Goal: Task Accomplishment & Management: Use online tool/utility

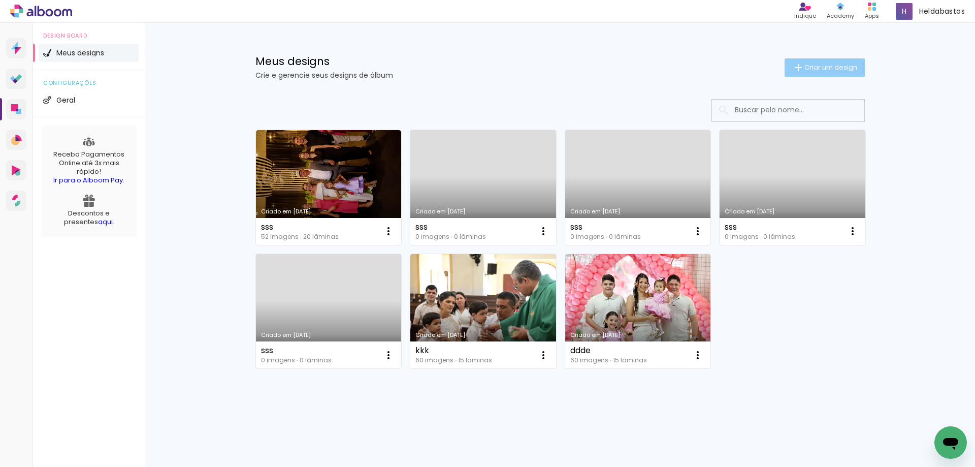
click at [805, 65] on span "Criar um design" at bounding box center [831, 67] width 53 height 7
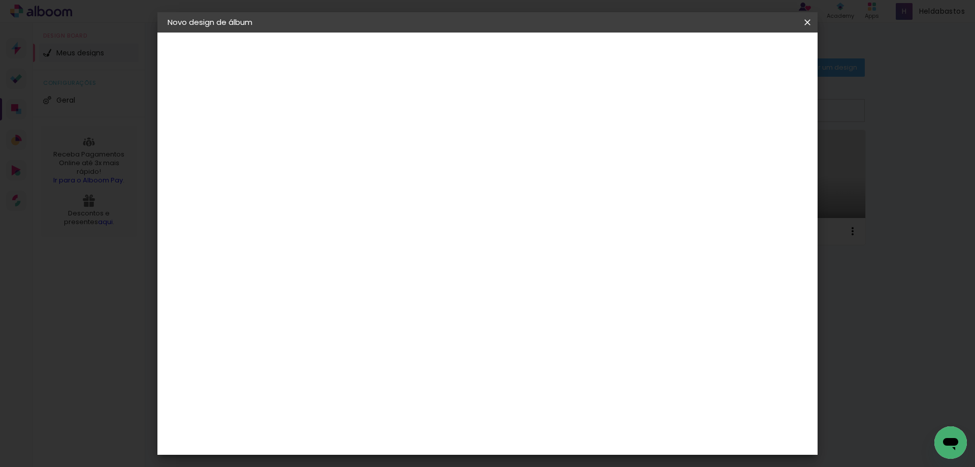
click at [334, 136] on input at bounding box center [334, 137] width 0 height 16
type input "Davi"
type paper-input "Davi"
click at [0, 0] on slot "Avançar" at bounding box center [0, 0] width 0 height 0
click at [411, 193] on input at bounding box center [359, 193] width 103 height 13
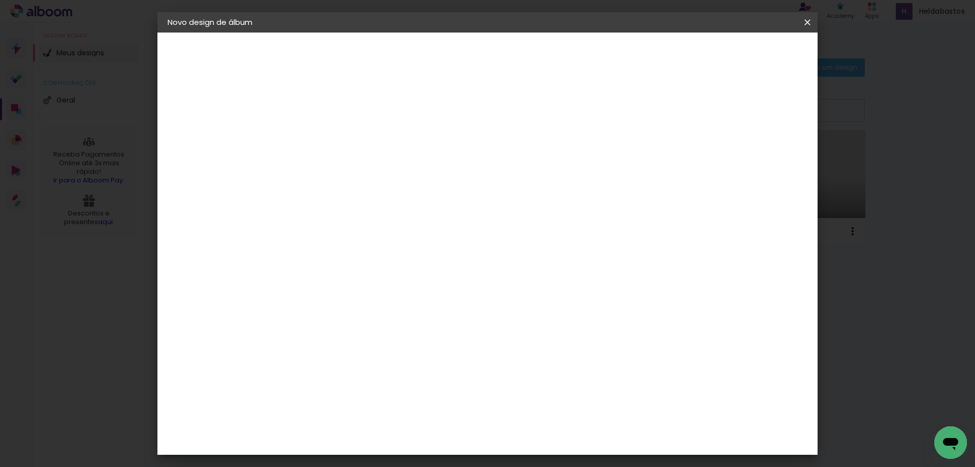
type input "mol"
type paper-input "mol"
click at [367, 232] on div "Moldurart Álbuns" at bounding box center [347, 232] width 40 height 16
click at [0, 0] on slot "Avançar" at bounding box center [0, 0] width 0 height 0
click at [386, 171] on iron-icon at bounding box center [379, 177] width 12 height 12
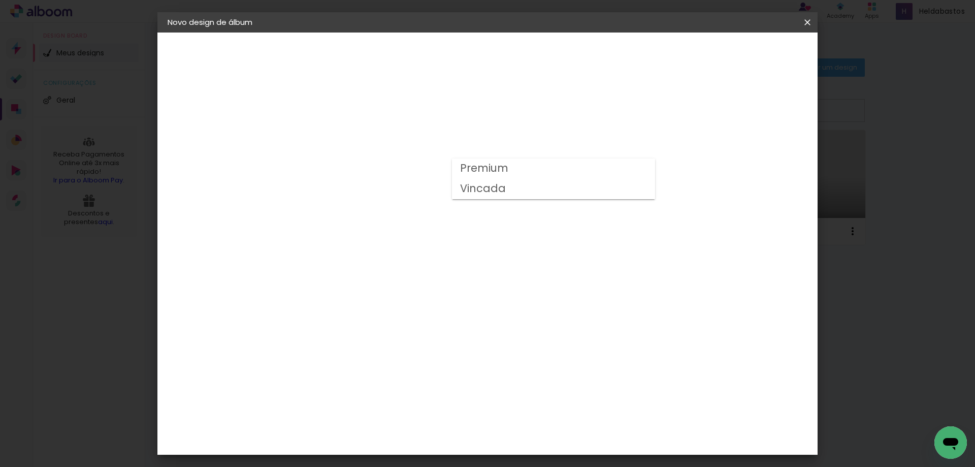
click at [0, 0] on slot "Vincada" at bounding box center [0, 0] width 0 height 0
type input "Vincada"
click at [402, 440] on span "30 × 40" at bounding box center [378, 450] width 47 height 21
click at [0, 0] on slot "Avançar" at bounding box center [0, 0] width 0 height 0
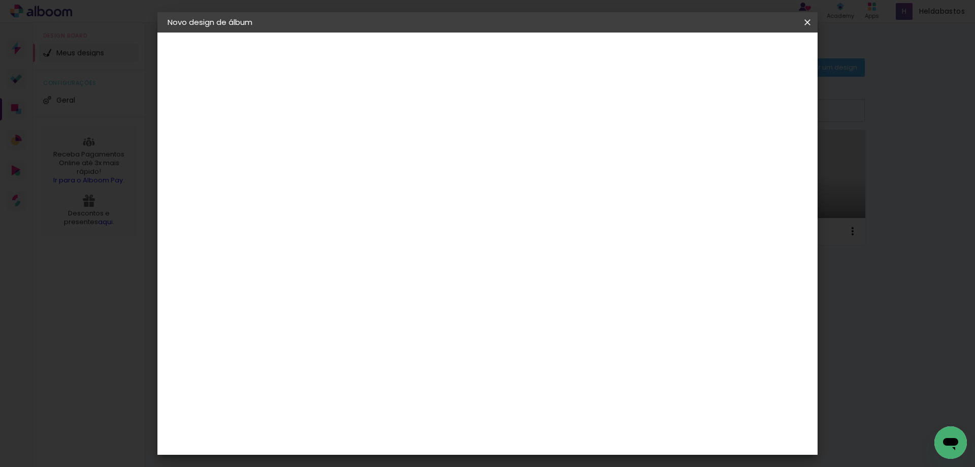
click at [661, 57] on span "Iniciar design" at bounding box center [638, 53] width 46 height 7
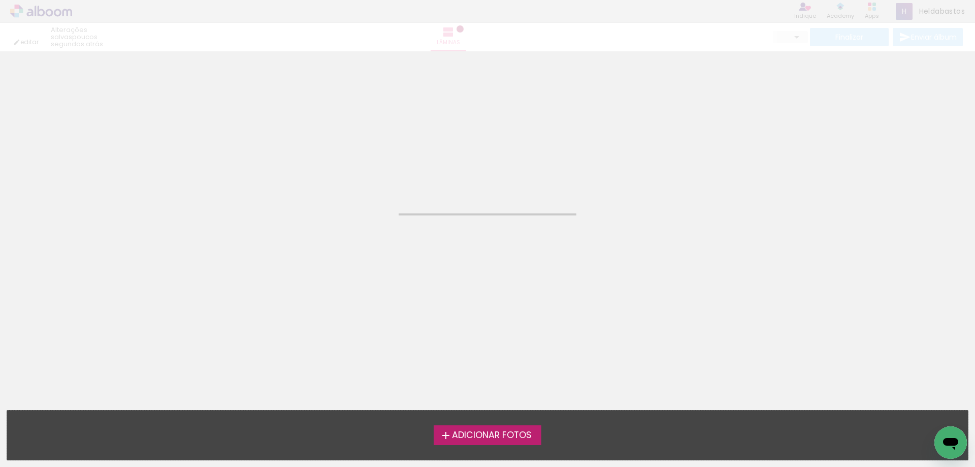
click at [490, 431] on span "Adicionar Fotos" at bounding box center [492, 435] width 80 height 9
click at [0, 0] on input "file" at bounding box center [0, 0] width 0 height 0
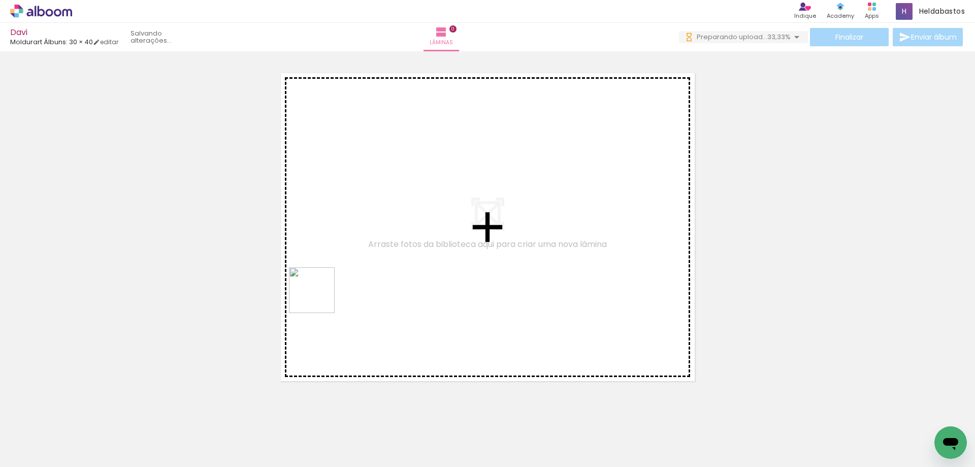
drag, startPoint x: 88, startPoint y: 451, endPoint x: 378, endPoint y: 219, distance: 370.8
click at [379, 219] on quentale-workspace at bounding box center [487, 233] width 975 height 467
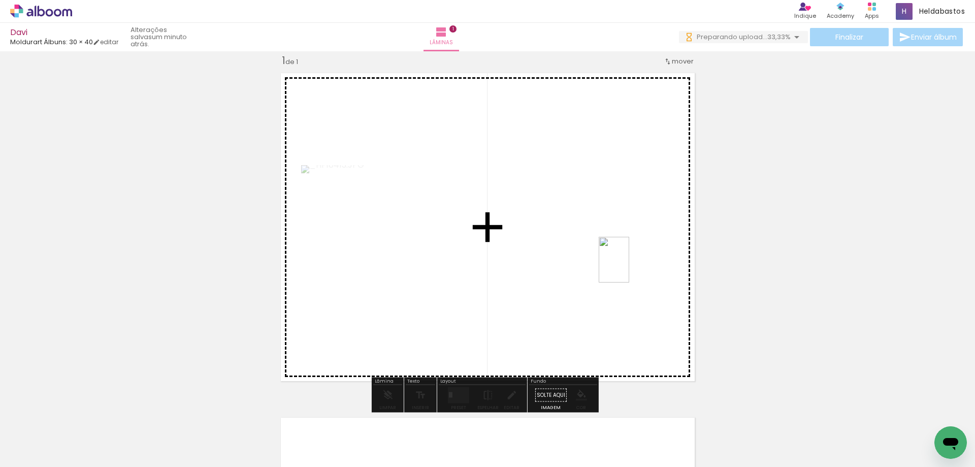
drag, startPoint x: 481, startPoint y: 334, endPoint x: 468, endPoint y: 395, distance: 62.3
click at [631, 263] on quentale-workspace at bounding box center [487, 233] width 975 height 467
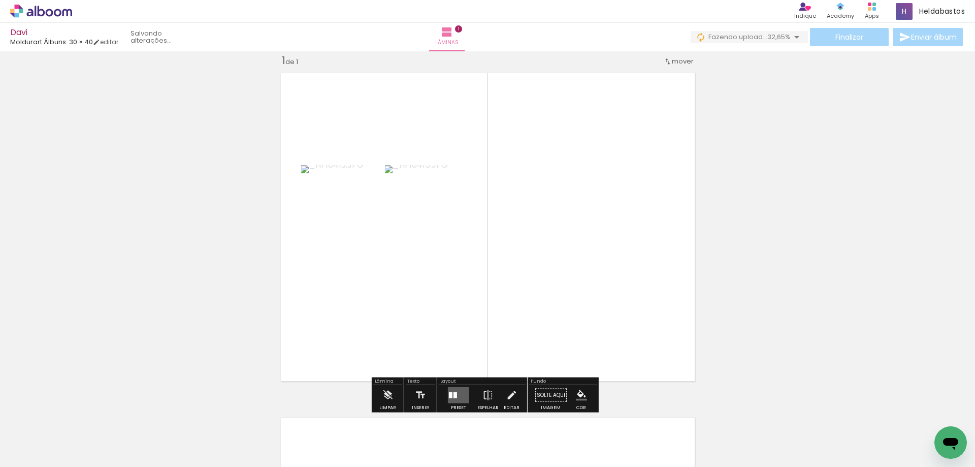
click at [455, 394] on div at bounding box center [456, 395] width 4 height 6
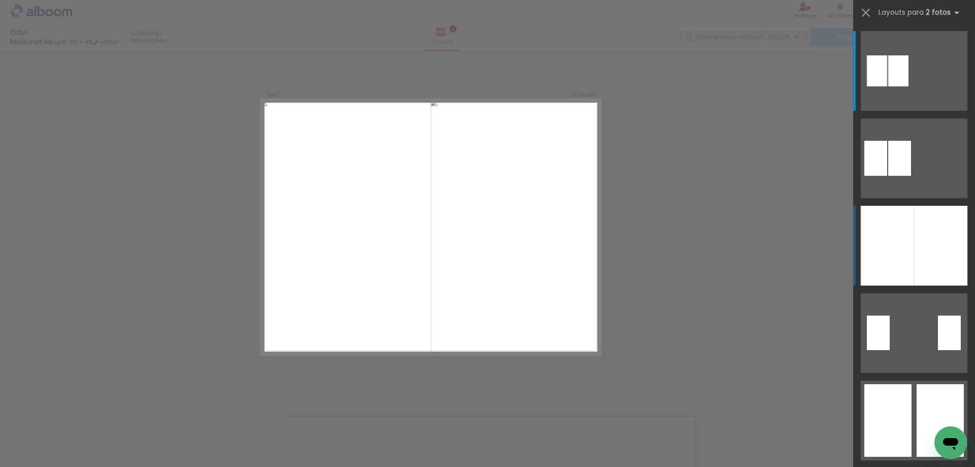
click at [908, 252] on div at bounding box center [887, 246] width 53 height 80
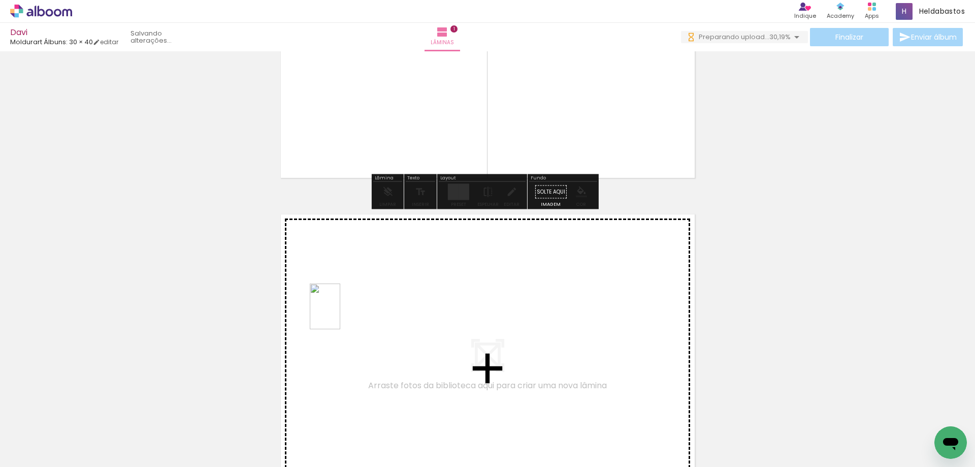
click at [340, 314] on quentale-workspace at bounding box center [487, 233] width 975 height 467
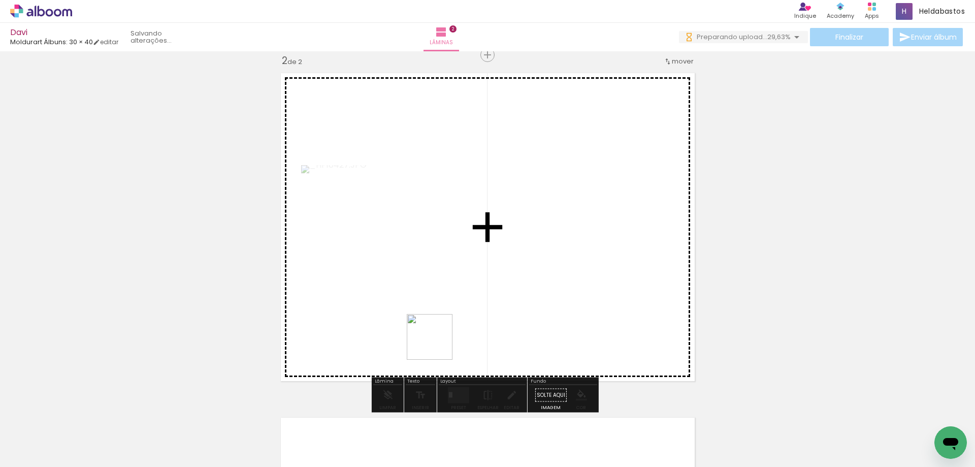
drag, startPoint x: 271, startPoint y: 445, endPoint x: 463, endPoint y: 415, distance: 194.3
click at [629, 263] on quentale-workspace at bounding box center [487, 233] width 975 height 467
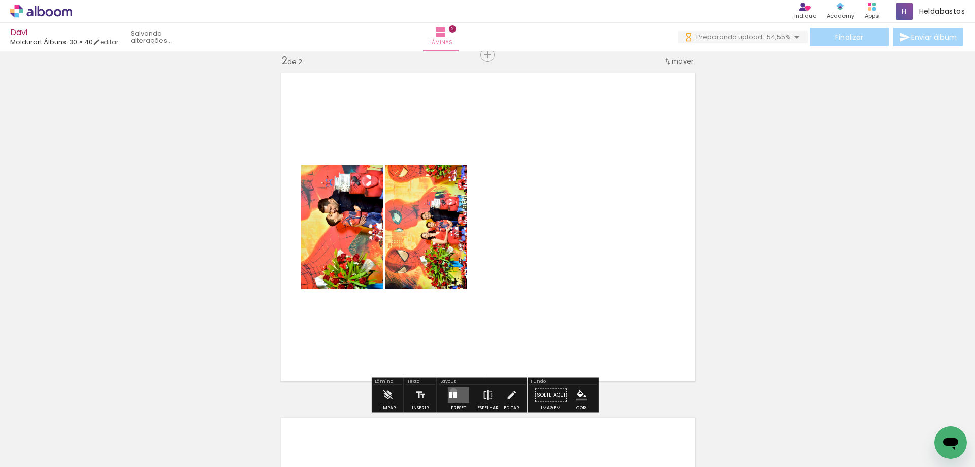
click at [451, 391] on quentale-layouter at bounding box center [458, 395] width 21 height 16
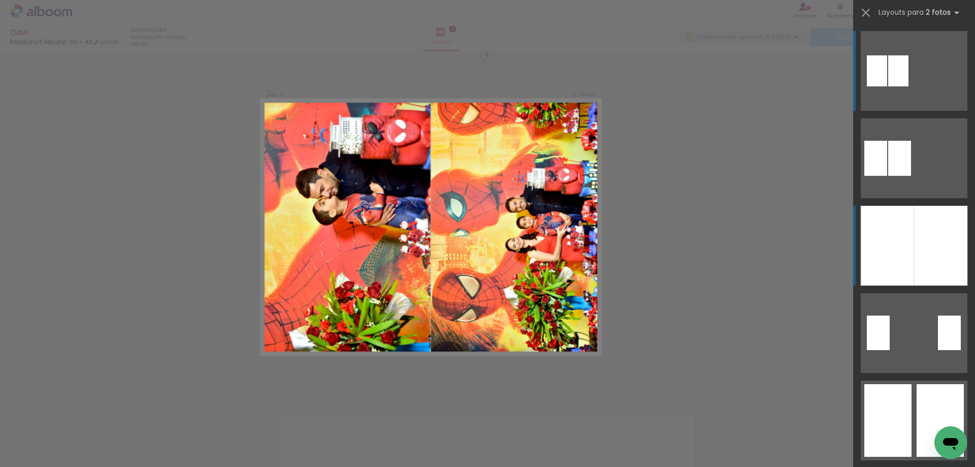
click at [903, 249] on div at bounding box center [887, 246] width 53 height 80
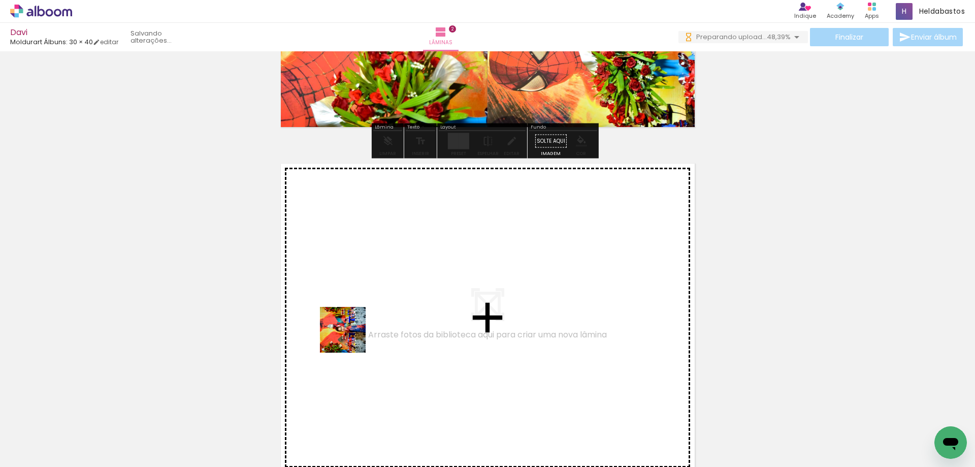
drag, startPoint x: 388, startPoint y: 443, endPoint x: 345, endPoint y: 327, distance: 123.6
click at [345, 327] on quentale-workspace at bounding box center [487, 233] width 975 height 467
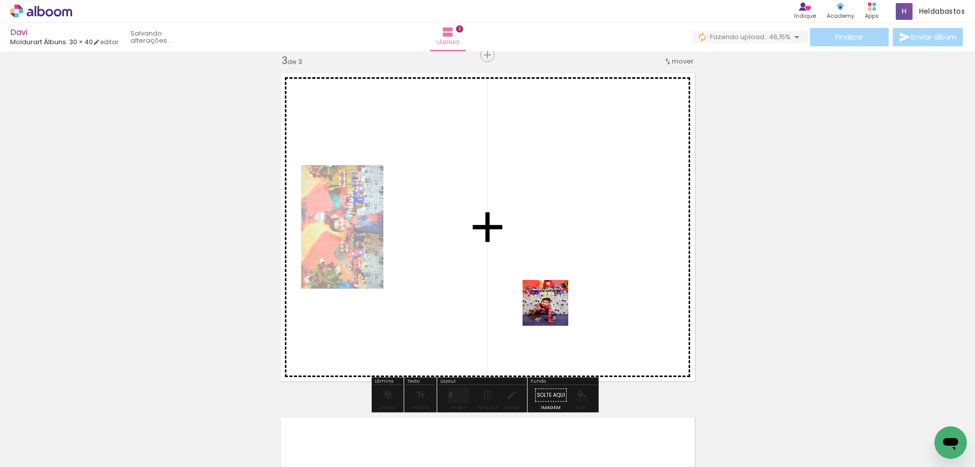
drag, startPoint x: 340, startPoint y: 442, endPoint x: 575, endPoint y: 364, distance: 247.4
click at [619, 248] on quentale-workspace at bounding box center [487, 233] width 975 height 467
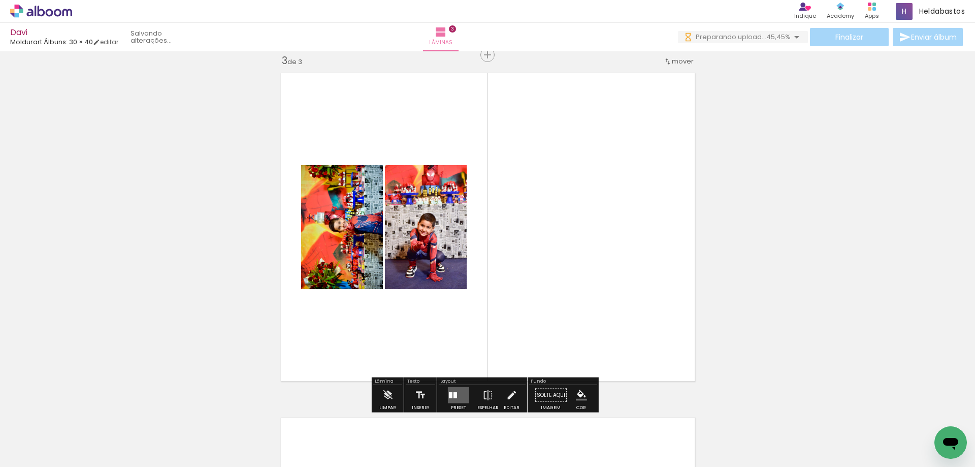
click at [457, 396] on quentale-layouter at bounding box center [458, 395] width 21 height 16
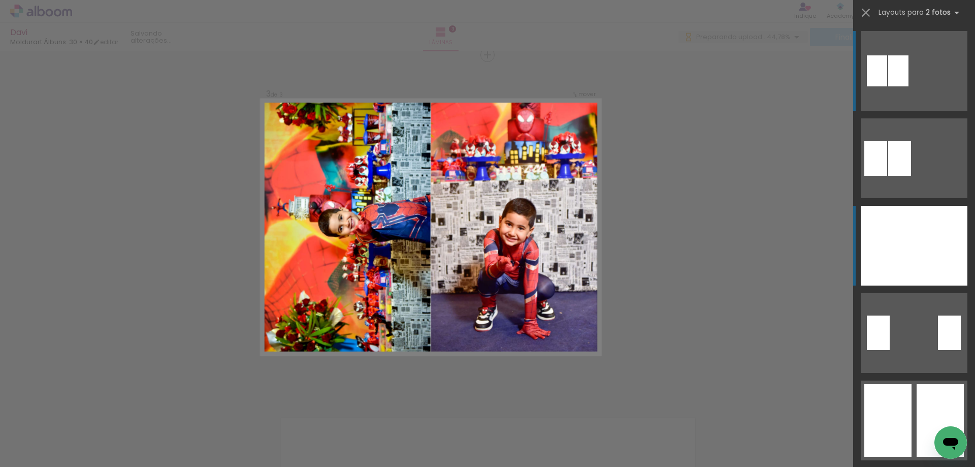
click at [893, 263] on div at bounding box center [887, 246] width 53 height 80
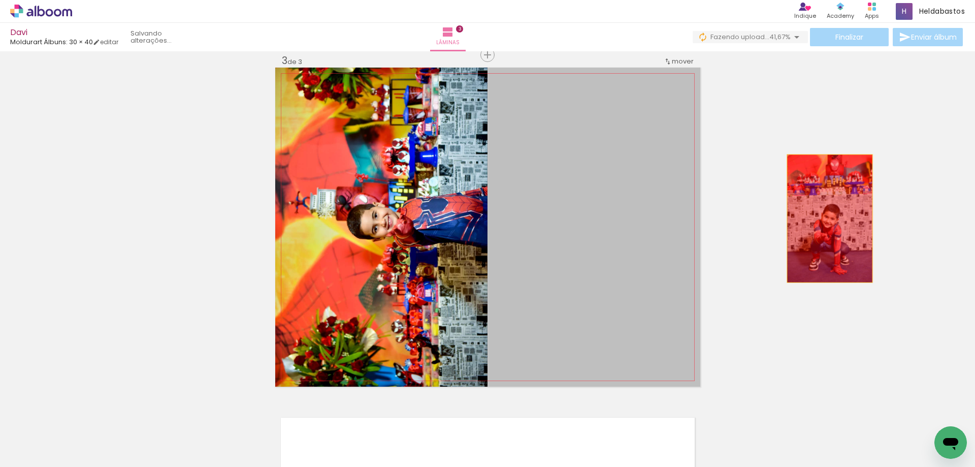
drag, startPoint x: 588, startPoint y: 215, endPoint x: 824, endPoint y: 218, distance: 236.2
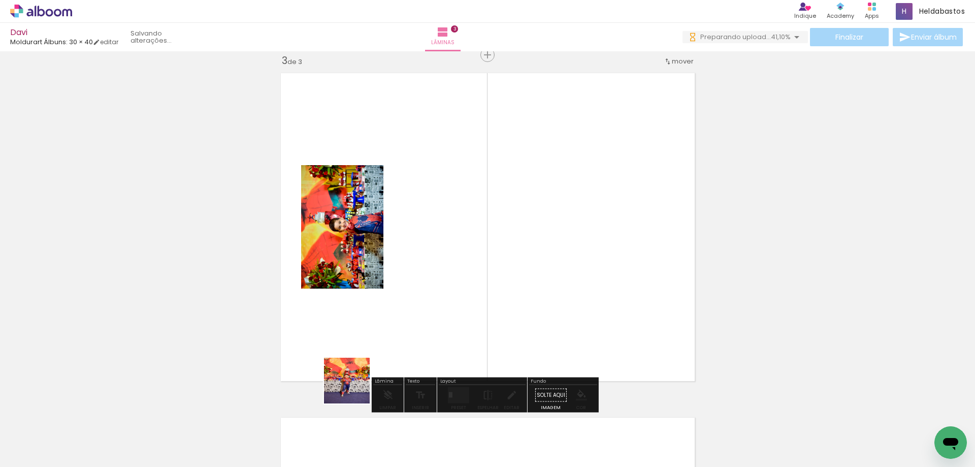
drag, startPoint x: 355, startPoint y: 388, endPoint x: 579, endPoint y: 259, distance: 258.5
click at [580, 255] on quentale-workspace at bounding box center [487, 233] width 975 height 467
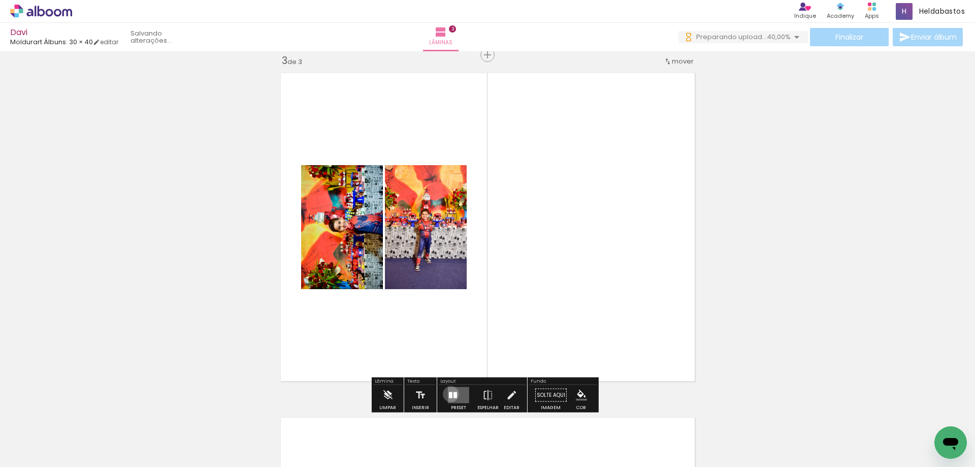
click at [449, 394] on div at bounding box center [451, 395] width 4 height 6
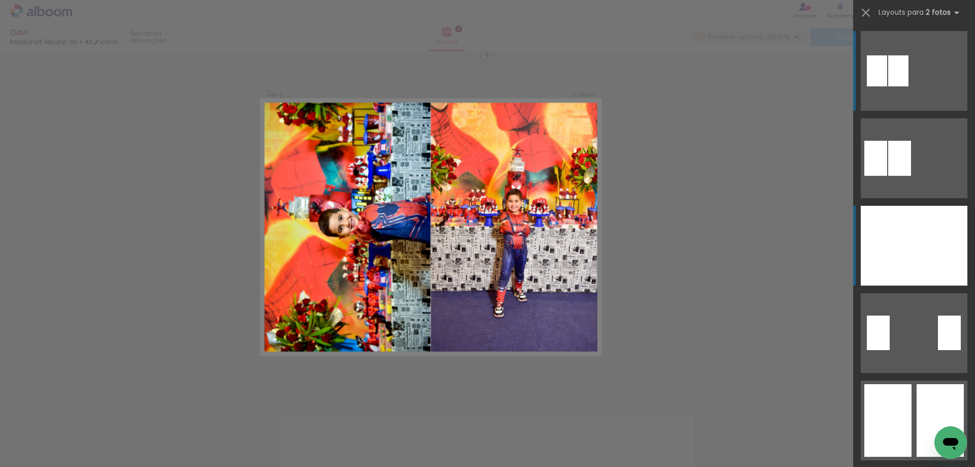
click at [914, 258] on div at bounding box center [940, 246] width 53 height 80
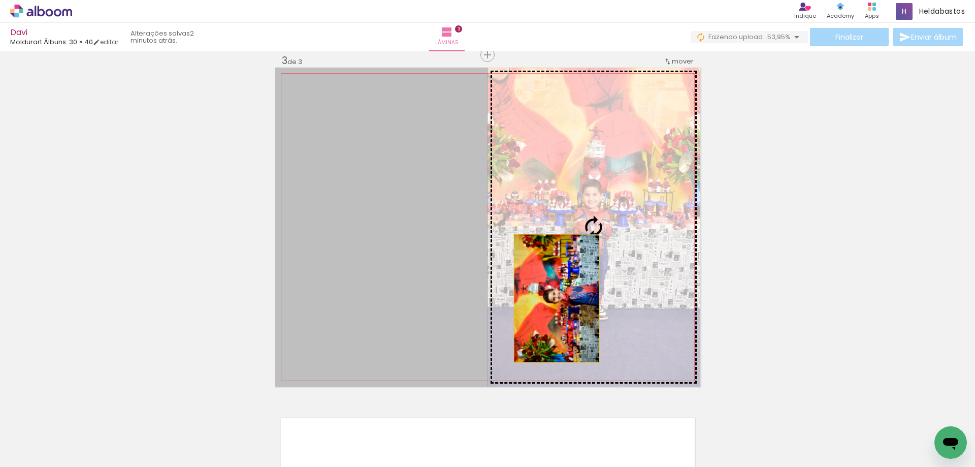
drag, startPoint x: 452, startPoint y: 298, endPoint x: 553, endPoint y: 298, distance: 101.1
click at [0, 0] on slot at bounding box center [0, 0] width 0 height 0
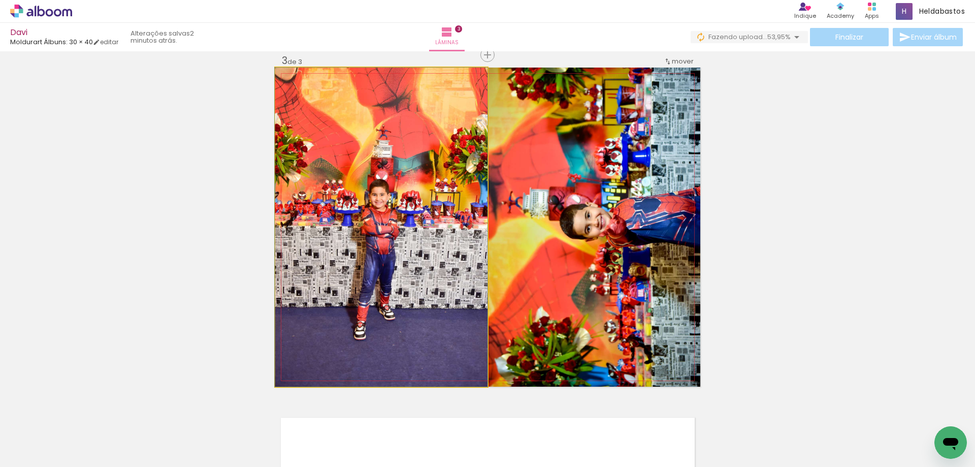
drag, startPoint x: 430, startPoint y: 292, endPoint x: 429, endPoint y: 297, distance: 5.6
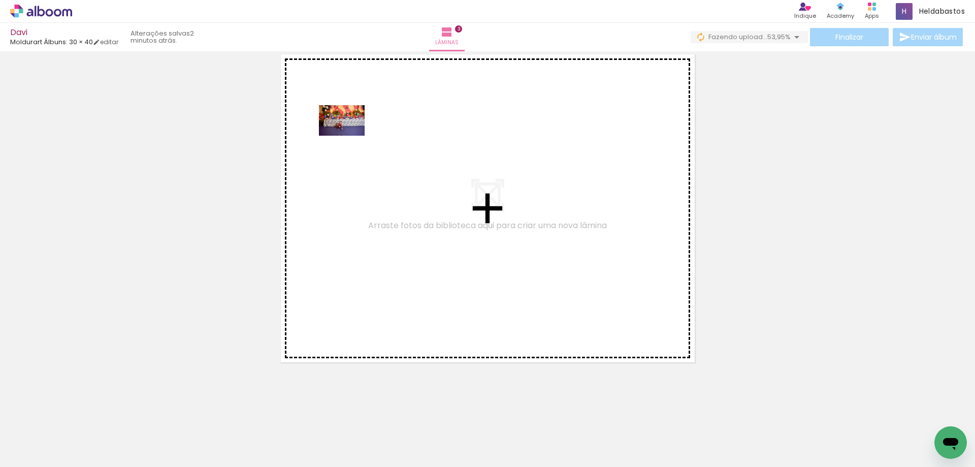
drag, startPoint x: 245, startPoint y: 324, endPoint x: 355, endPoint y: 125, distance: 226.9
click at [355, 125] on quentale-workspace at bounding box center [487, 233] width 975 height 467
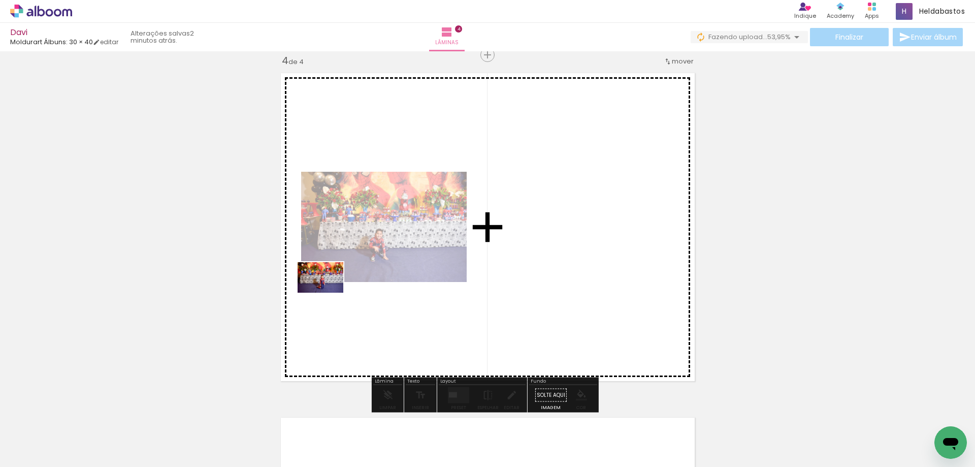
drag, startPoint x: 232, startPoint y: 440, endPoint x: 328, endPoint y: 292, distance: 176.3
click at [328, 292] on quentale-workspace at bounding box center [487, 233] width 975 height 467
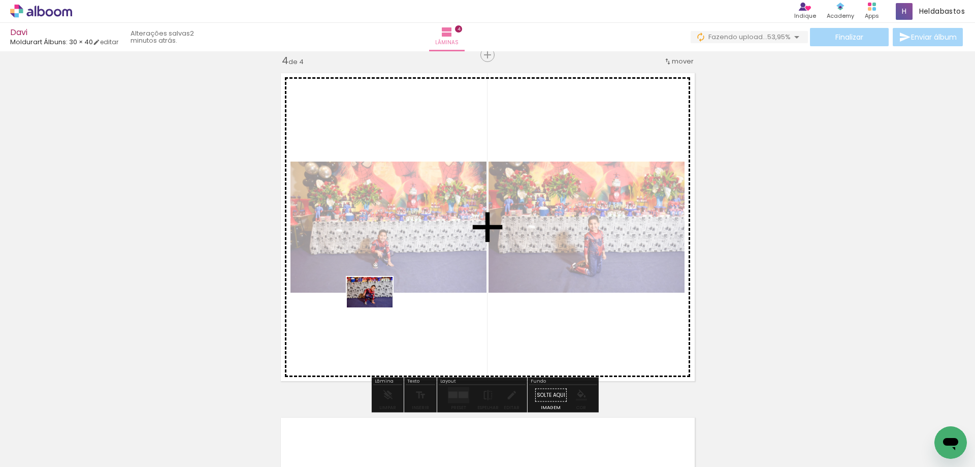
drag, startPoint x: 225, startPoint y: 368, endPoint x: 377, endPoint y: 307, distance: 164.4
click at [377, 307] on quentale-workspace at bounding box center [487, 233] width 975 height 467
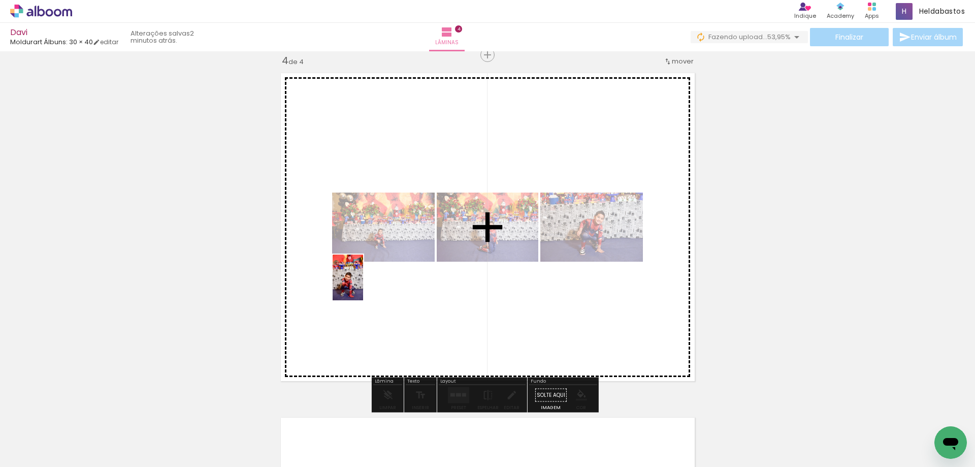
drag, startPoint x: 346, startPoint y: 407, endPoint x: 363, endPoint y: 285, distance: 123.6
click at [363, 285] on quentale-workspace at bounding box center [487, 233] width 975 height 467
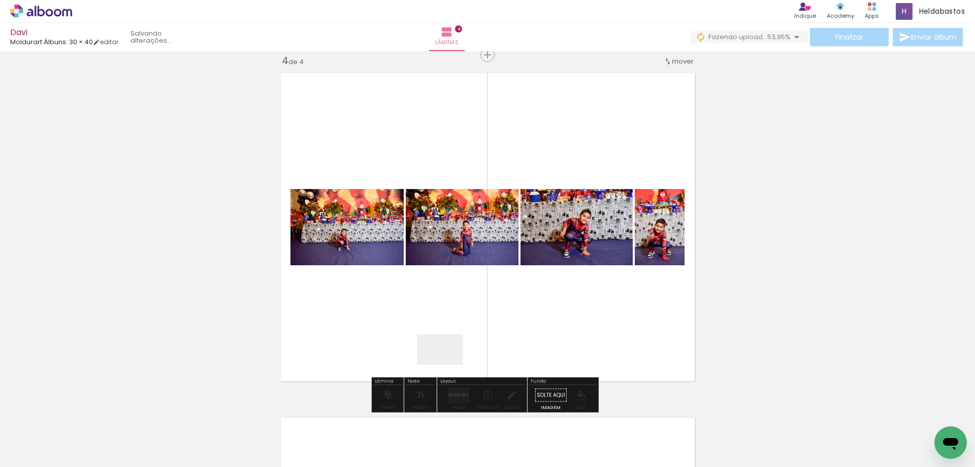
drag, startPoint x: 448, startPoint y: 365, endPoint x: 448, endPoint y: 297, distance: 67.6
click at [448, 297] on quentale-workspace at bounding box center [487, 233] width 975 height 467
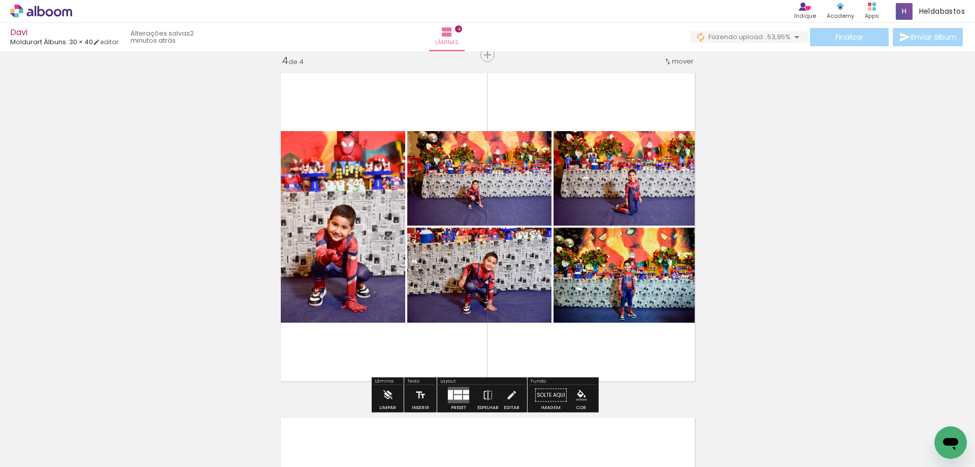
drag, startPoint x: 465, startPoint y: 395, endPoint x: 975, endPoint y: 72, distance: 604.0
click at [464, 395] on div at bounding box center [466, 397] width 6 height 5
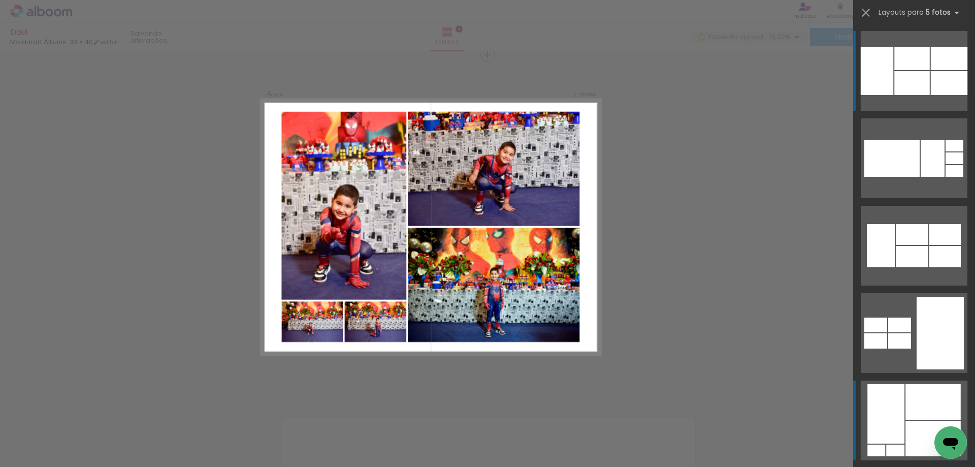
click at [885, 418] on div at bounding box center [886, 413] width 37 height 59
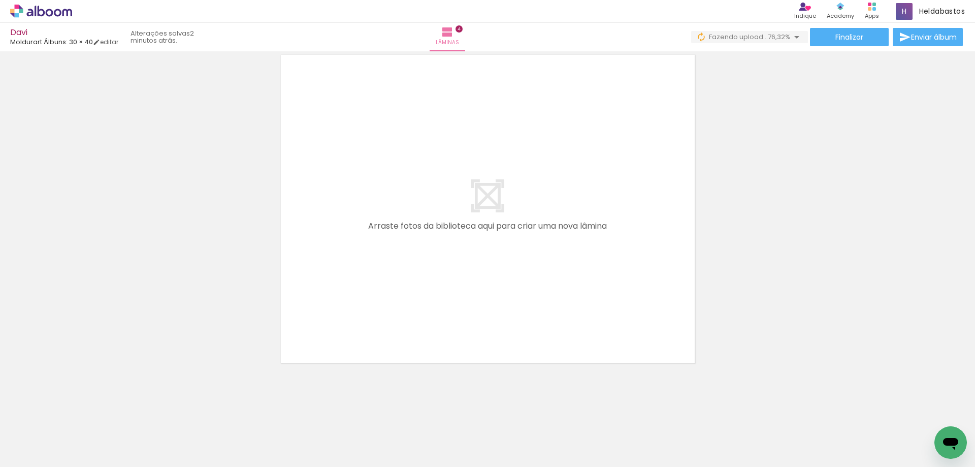
scroll to position [1410, 0]
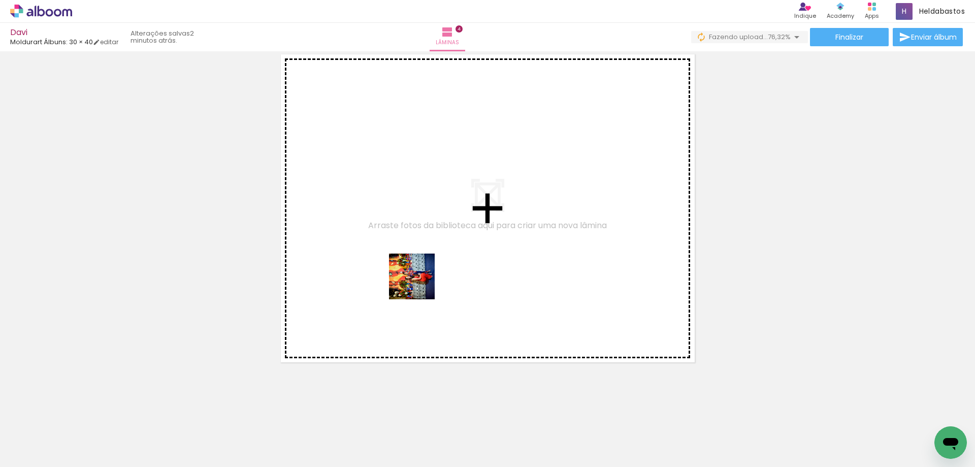
drag, startPoint x: 503, startPoint y: 379, endPoint x: 597, endPoint y: 412, distance: 99.4
click at [387, 223] on quentale-workspace at bounding box center [487, 233] width 975 height 467
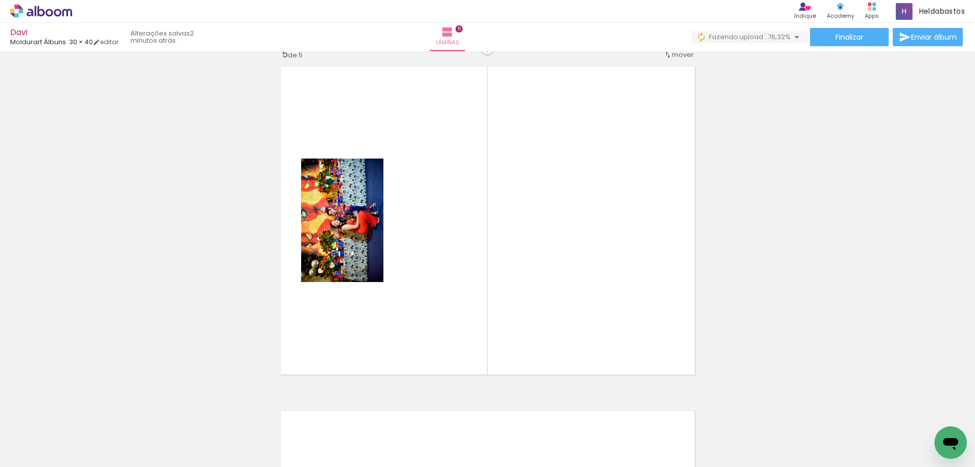
scroll to position [1391, 0]
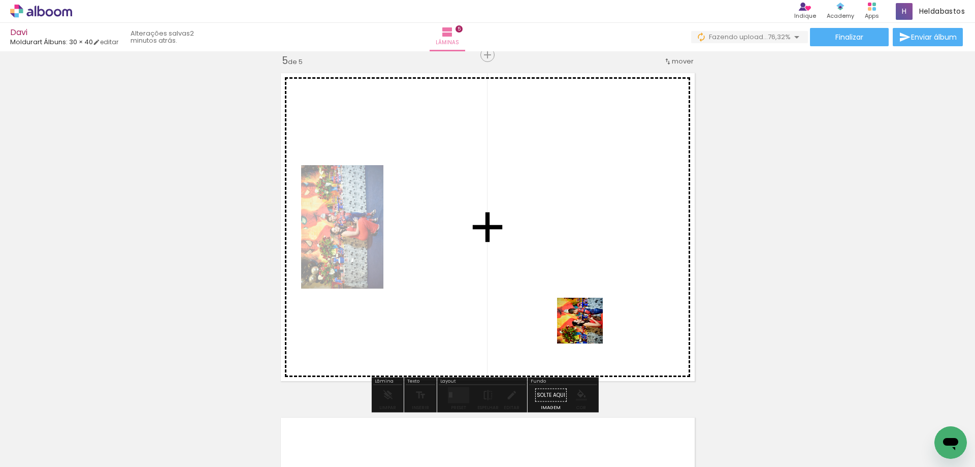
drag, startPoint x: 588, startPoint y: 328, endPoint x: 563, endPoint y: 248, distance: 84.0
click at [561, 243] on quentale-workspace at bounding box center [487, 233] width 975 height 467
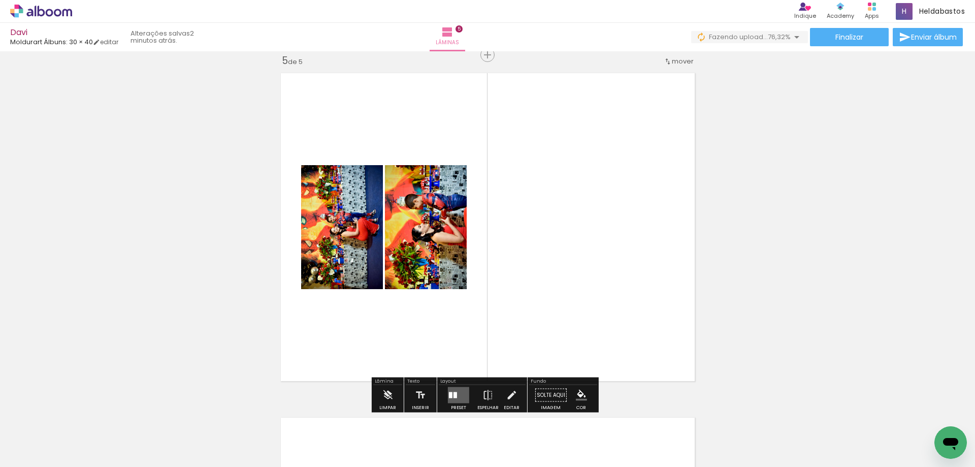
click at [454, 393] on div at bounding box center [456, 395] width 4 height 6
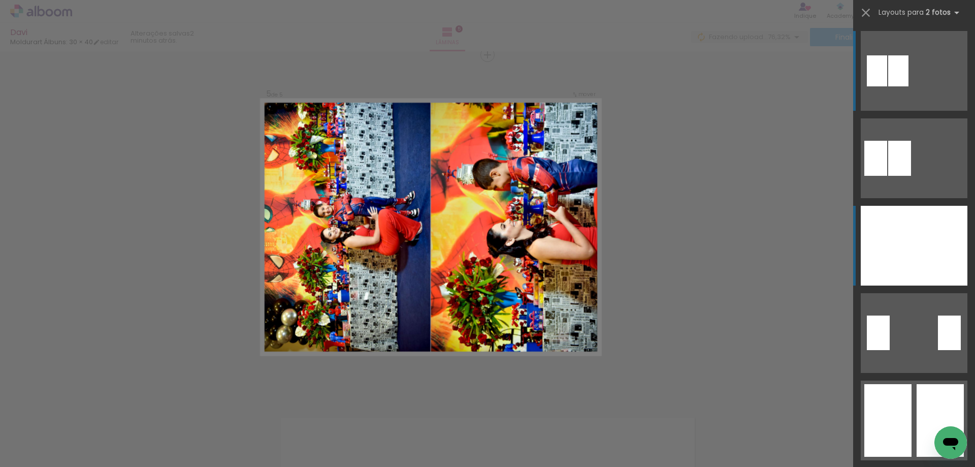
click at [914, 249] on div at bounding box center [940, 246] width 53 height 80
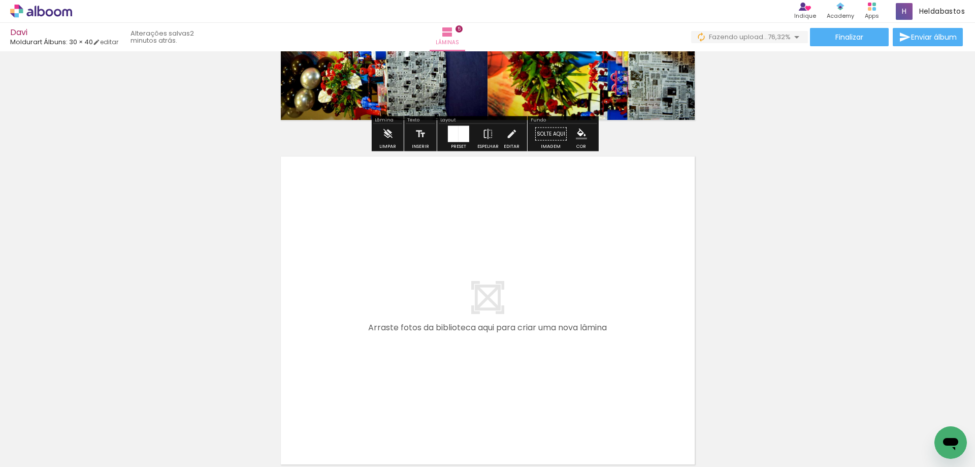
scroll to position [1746, 0]
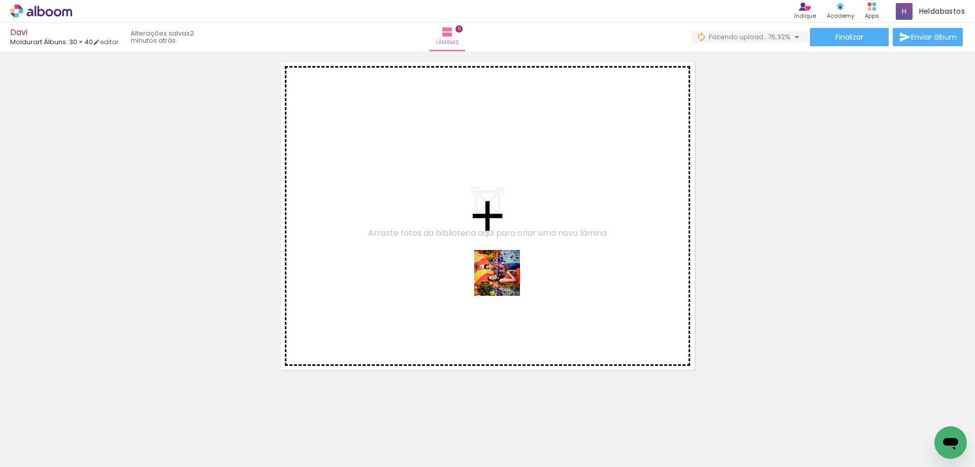
drag, startPoint x: 666, startPoint y: 439, endPoint x: 681, endPoint y: 465, distance: 30.0
click at [418, 219] on quentale-workspace at bounding box center [487, 233] width 975 height 467
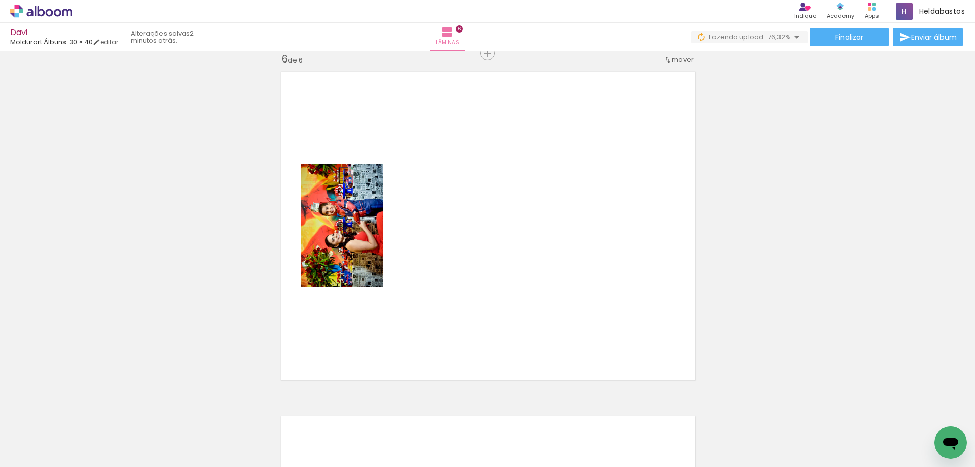
scroll to position [1735, 0]
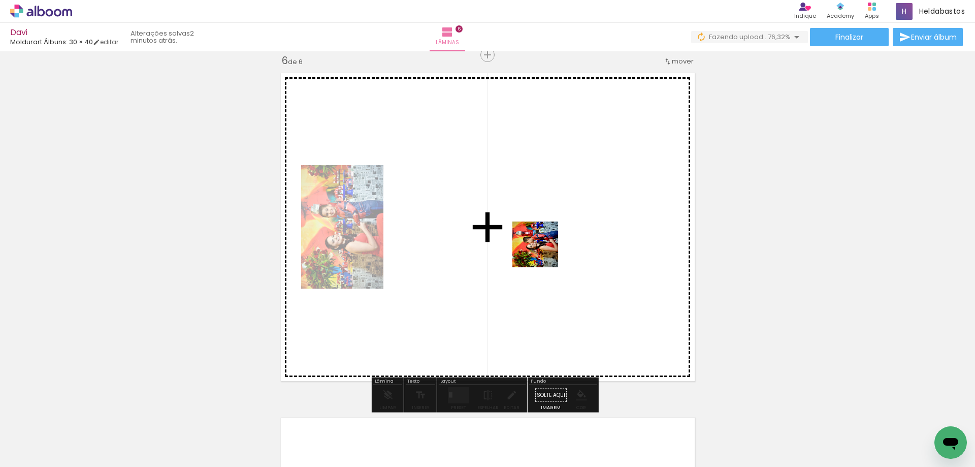
drag, startPoint x: 737, startPoint y: 439, endPoint x: 543, endPoint y: 252, distance: 269.4
click at [543, 252] on quentale-workspace at bounding box center [487, 233] width 975 height 467
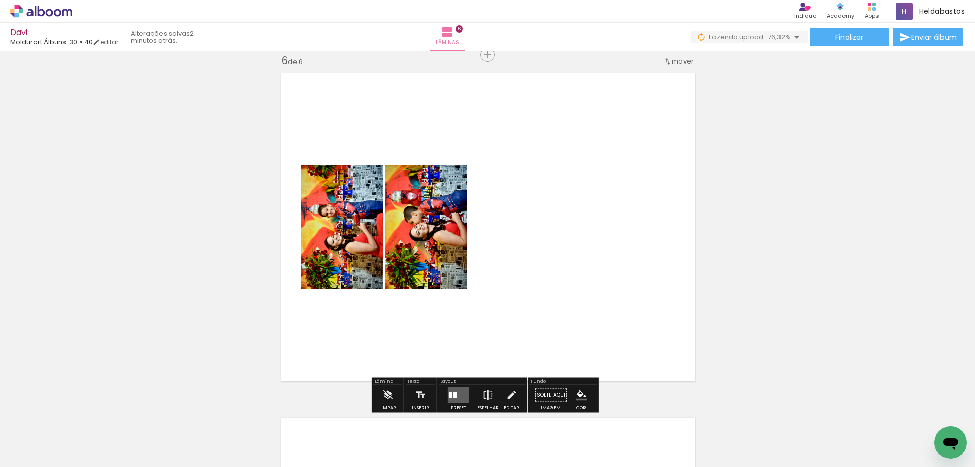
click at [454, 395] on div at bounding box center [456, 395] width 4 height 6
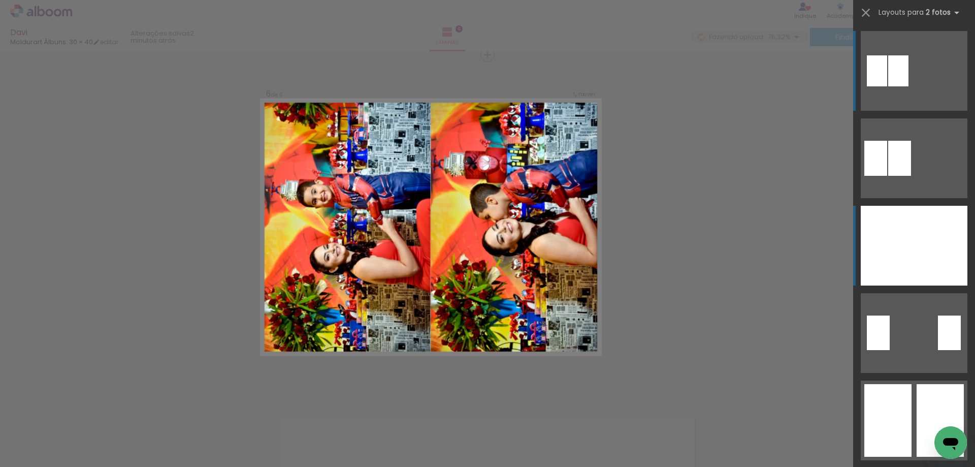
click at [919, 242] on div at bounding box center [940, 246] width 53 height 80
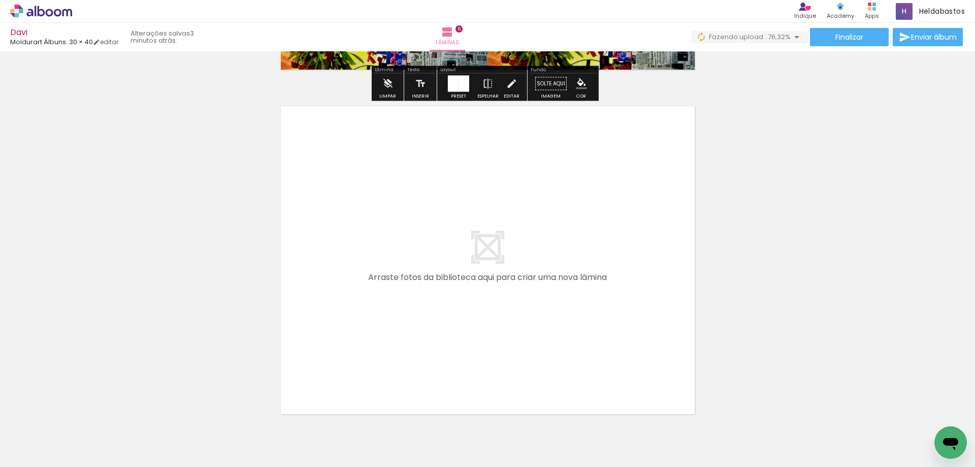
scroll to position [2091, 0]
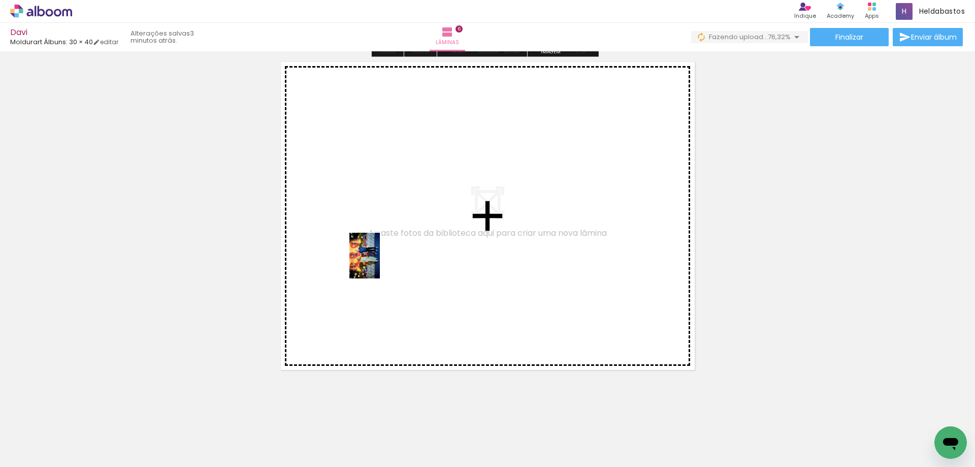
drag, startPoint x: 822, startPoint y: 425, endPoint x: 865, endPoint y: 458, distance: 54.4
click at [380, 264] on quentale-workspace at bounding box center [487, 233] width 975 height 467
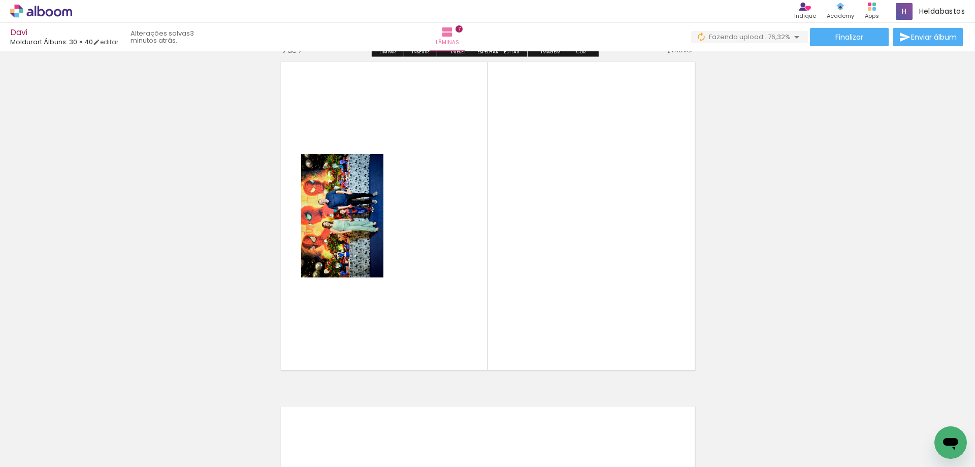
scroll to position [2080, 0]
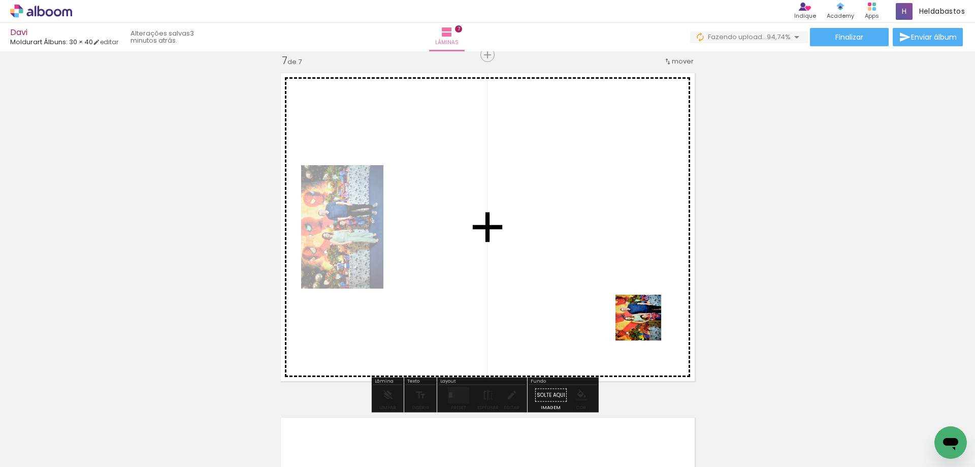
drag, startPoint x: 750, startPoint y: 376, endPoint x: 619, endPoint y: 305, distance: 149.4
click at [632, 313] on quentale-workspace at bounding box center [487, 233] width 975 height 467
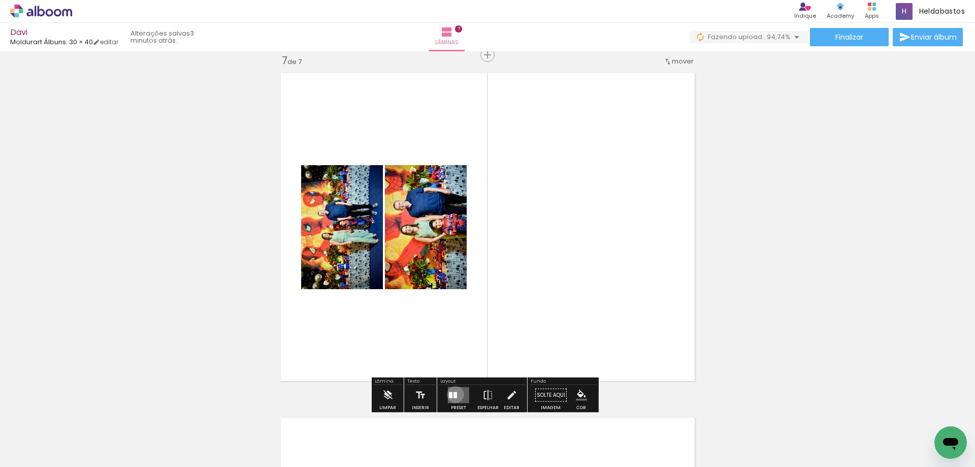
click at [454, 394] on div at bounding box center [456, 395] width 4 height 6
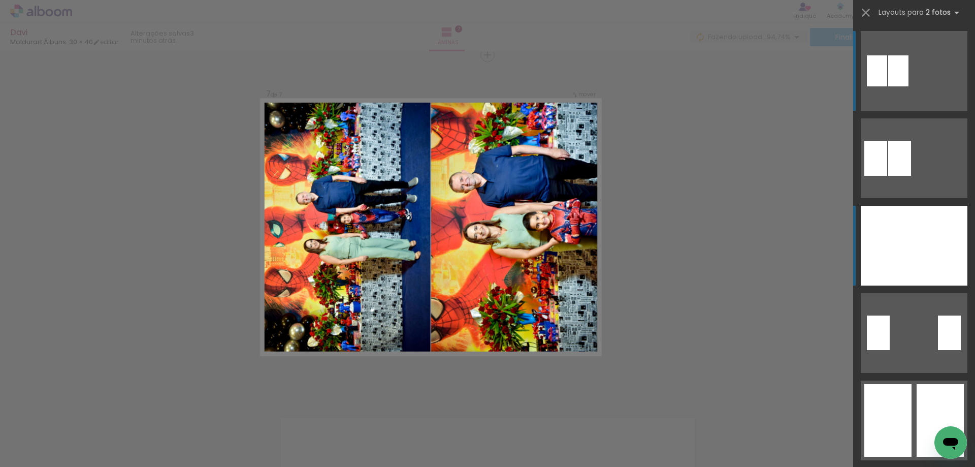
click at [932, 240] on div at bounding box center [940, 246] width 53 height 80
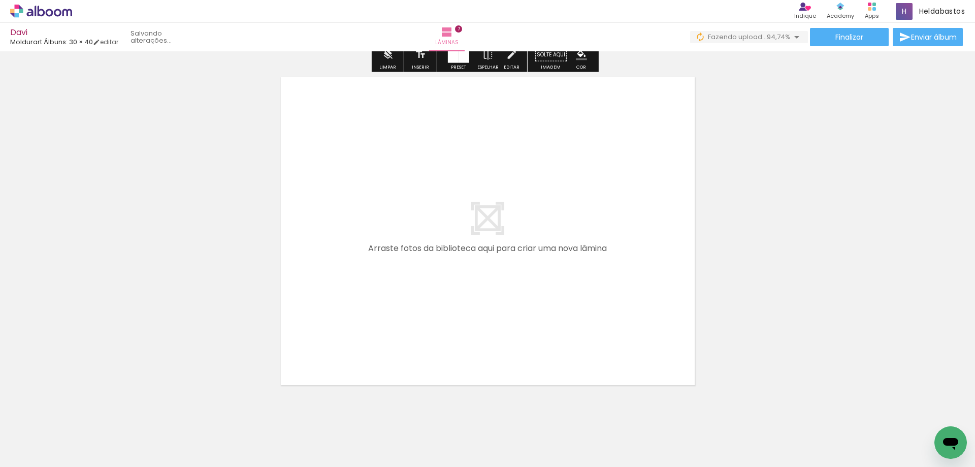
scroll to position [2443, 0]
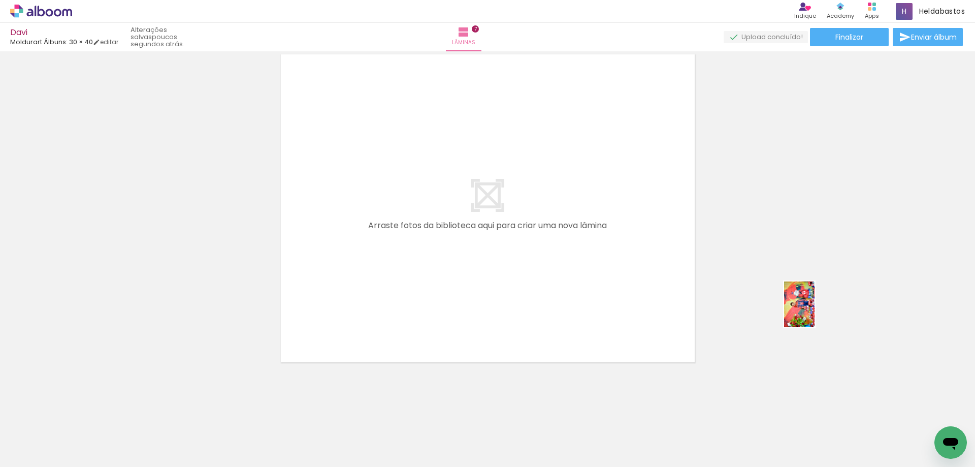
drag, startPoint x: 778, startPoint y: 440, endPoint x: 814, endPoint y: 311, distance: 134.1
click at [814, 311] on quentale-workspace at bounding box center [487, 233] width 975 height 467
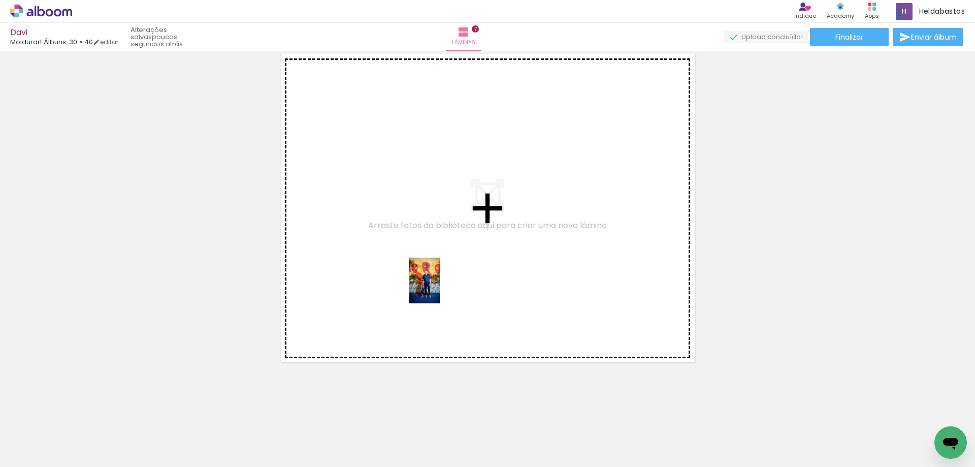
drag, startPoint x: 547, startPoint y: 439, endPoint x: 440, endPoint y: 288, distance: 185.5
click at [440, 288] on quentale-workspace at bounding box center [487, 233] width 975 height 467
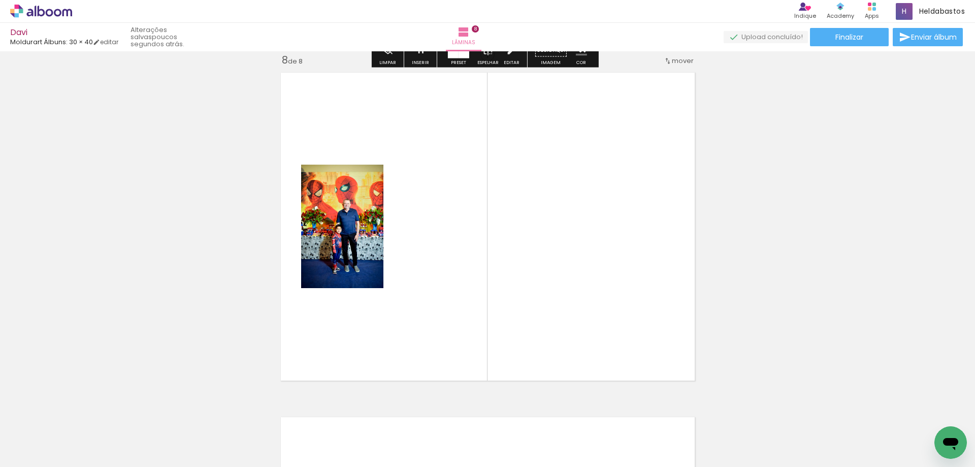
scroll to position [2424, 0]
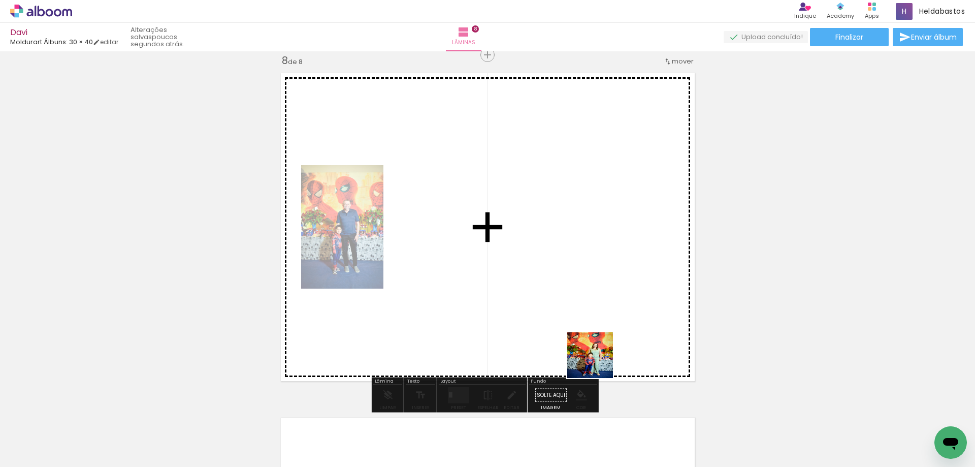
drag, startPoint x: 598, startPoint y: 363, endPoint x: 586, endPoint y: 263, distance: 100.2
click at [586, 263] on quentale-workspace at bounding box center [487, 233] width 975 height 467
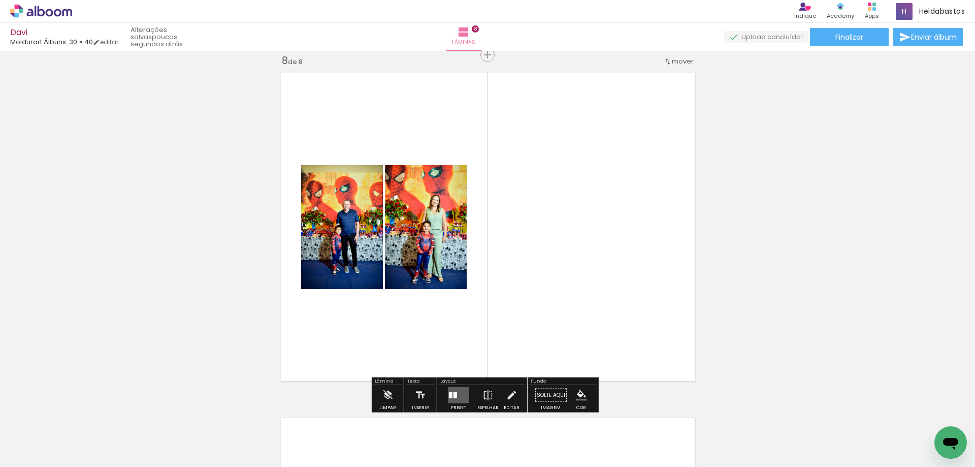
click at [454, 394] on div at bounding box center [456, 395] width 4 height 6
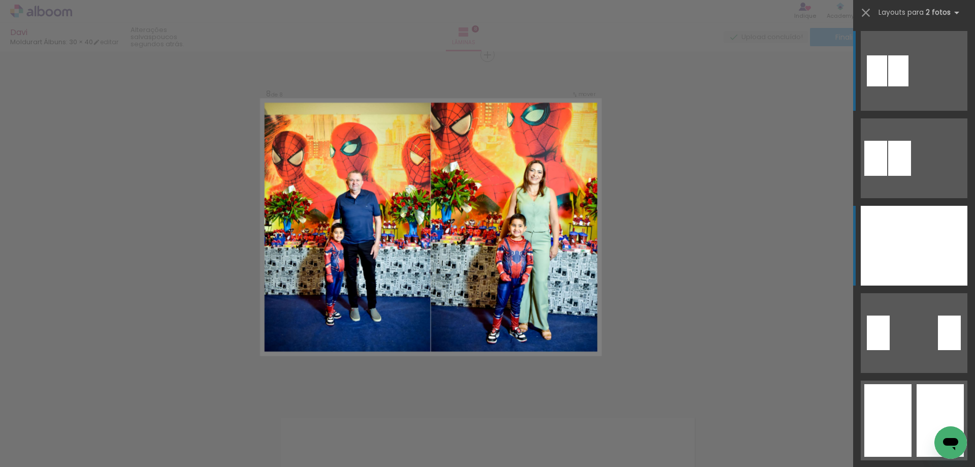
click at [954, 247] on div at bounding box center [940, 246] width 53 height 80
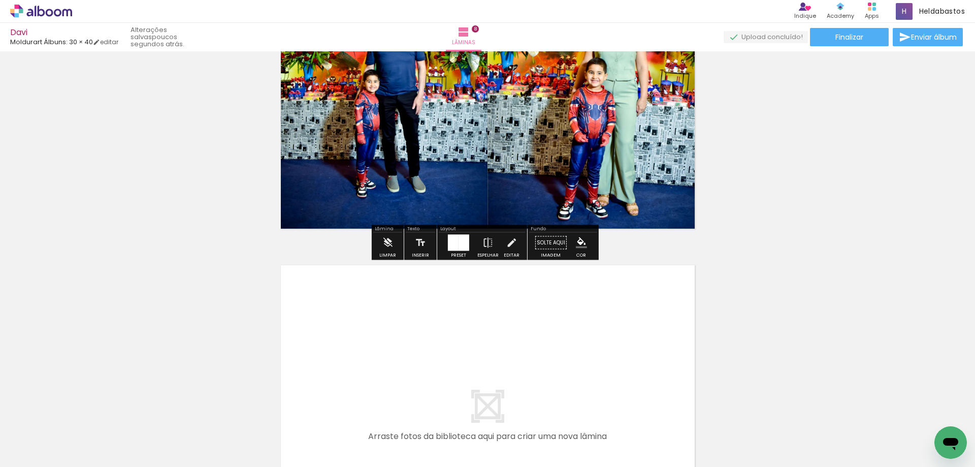
scroll to position [2729, 0]
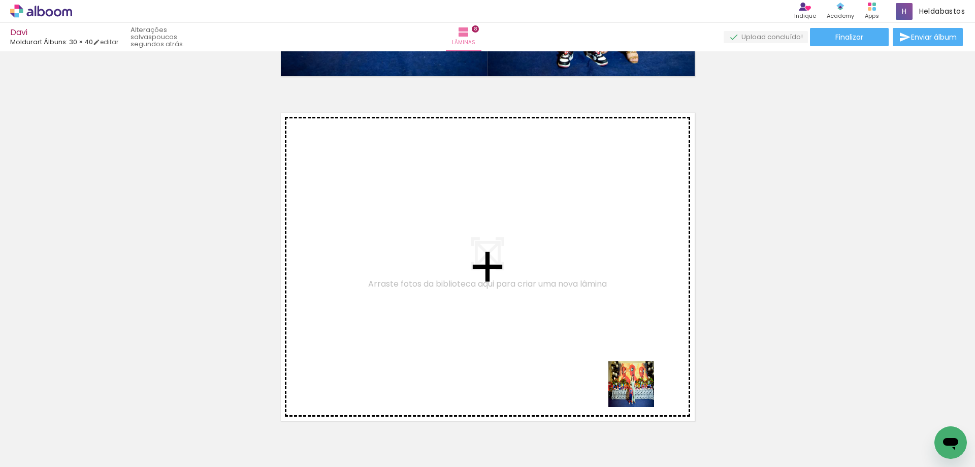
drag, startPoint x: 653, startPoint y: 414, endPoint x: 591, endPoint y: 277, distance: 150.0
click at [591, 277] on quentale-workspace at bounding box center [487, 233] width 975 height 467
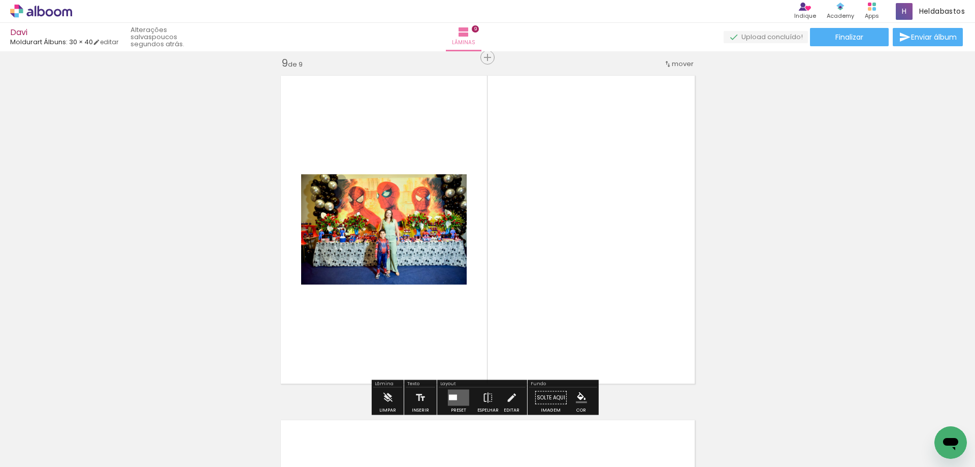
scroll to position [2769, 0]
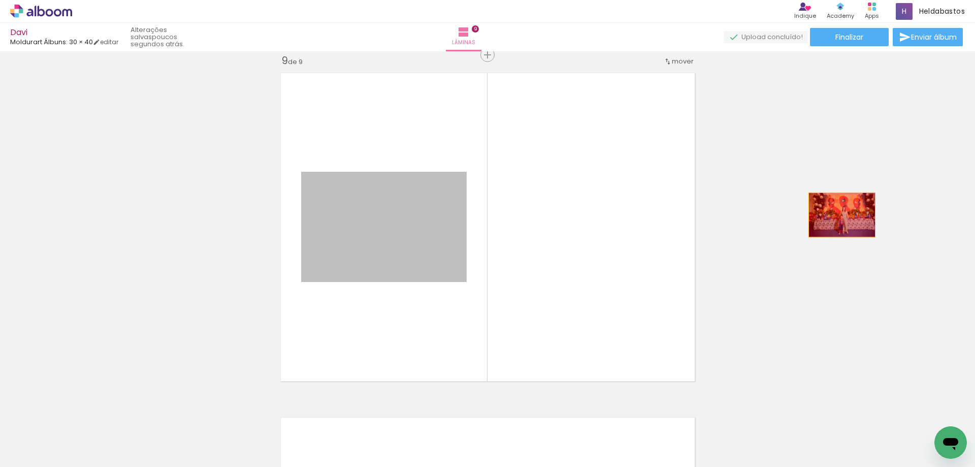
drag, startPoint x: 442, startPoint y: 259, endPoint x: 836, endPoint y: 216, distance: 395.6
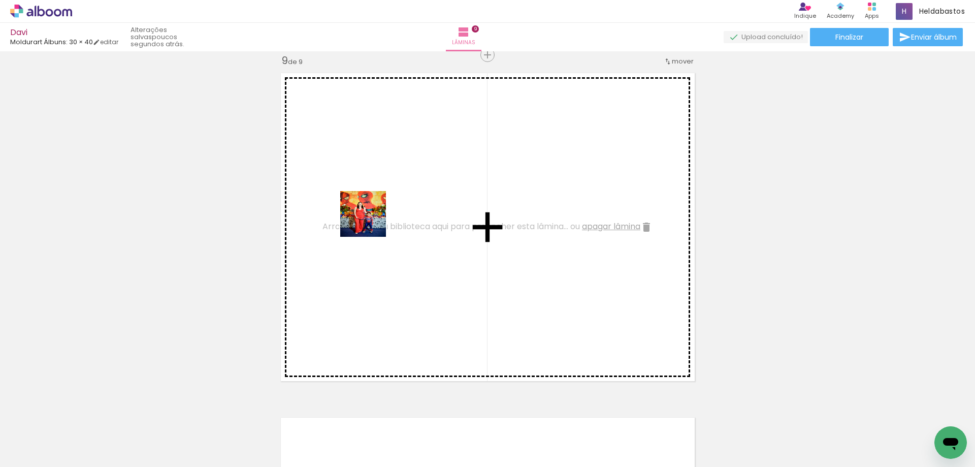
drag, startPoint x: 326, startPoint y: 428, endPoint x: 491, endPoint y: 354, distance: 181.7
click at [371, 214] on quentale-workspace at bounding box center [487, 233] width 975 height 467
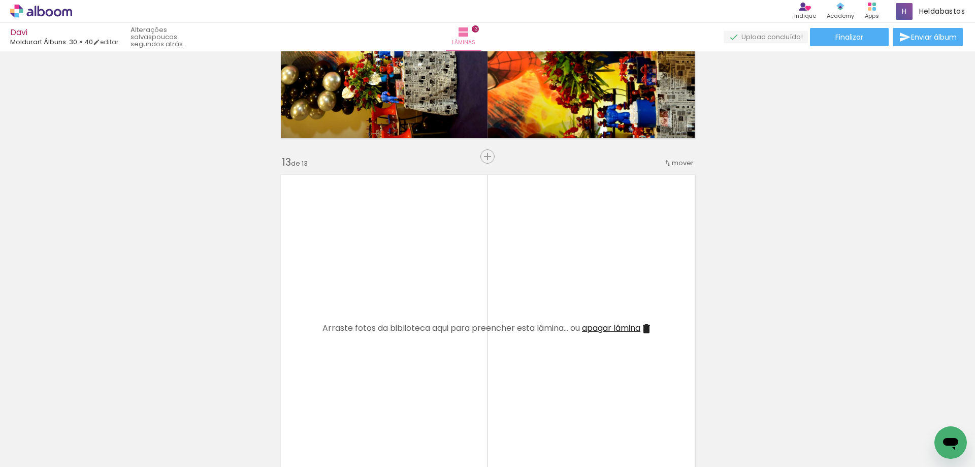
scroll to position [4197, 0]
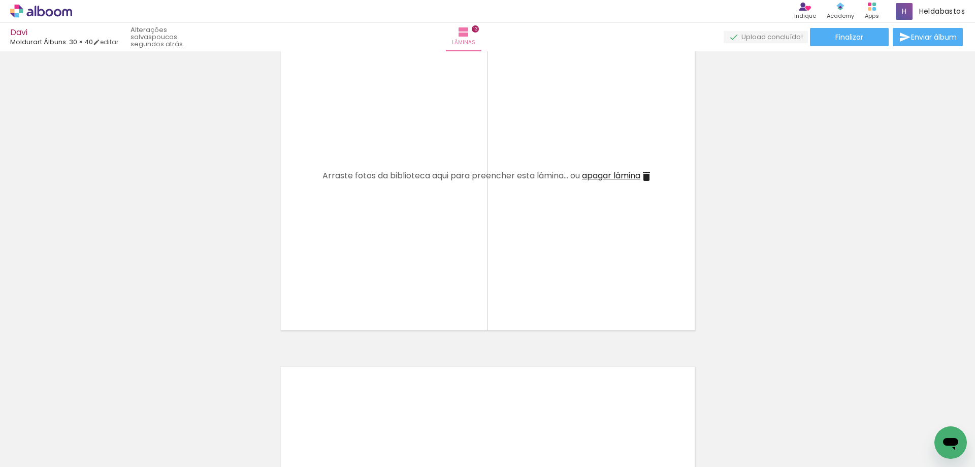
click at [737, 413] on iron-icon at bounding box center [733, 412] width 11 height 11
click at [45, 456] on span "Adicionar Fotos" at bounding box center [36, 453] width 30 height 11
click at [0, 0] on input "file" at bounding box center [0, 0] width 0 height 0
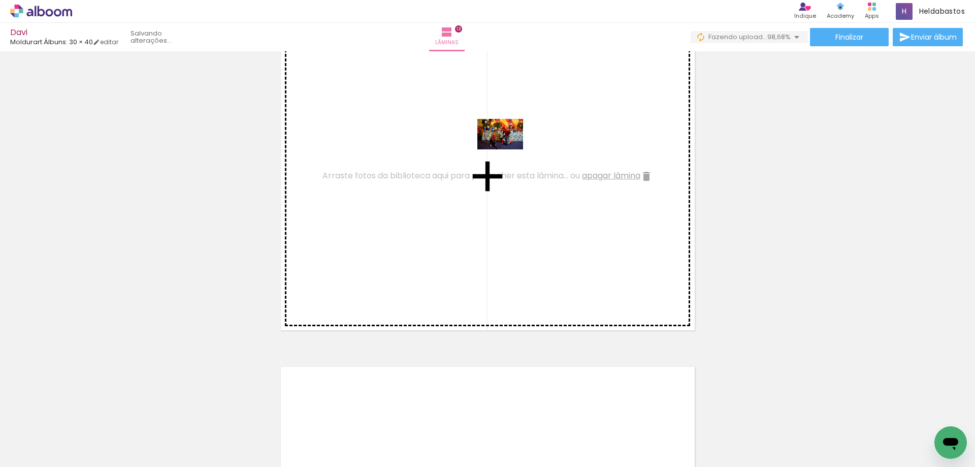
drag, startPoint x: 579, startPoint y: 415, endPoint x: 508, endPoint y: 149, distance: 274.4
click at [508, 149] on quentale-workspace at bounding box center [487, 233] width 975 height 467
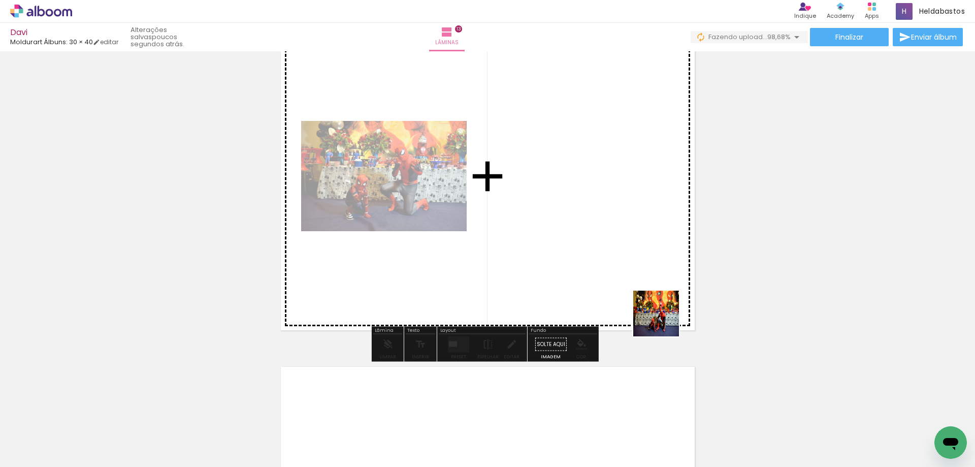
drag, startPoint x: 664, startPoint y: 321, endPoint x: 825, endPoint y: 438, distance: 199.7
click at [591, 258] on quentale-workspace at bounding box center [487, 233] width 975 height 467
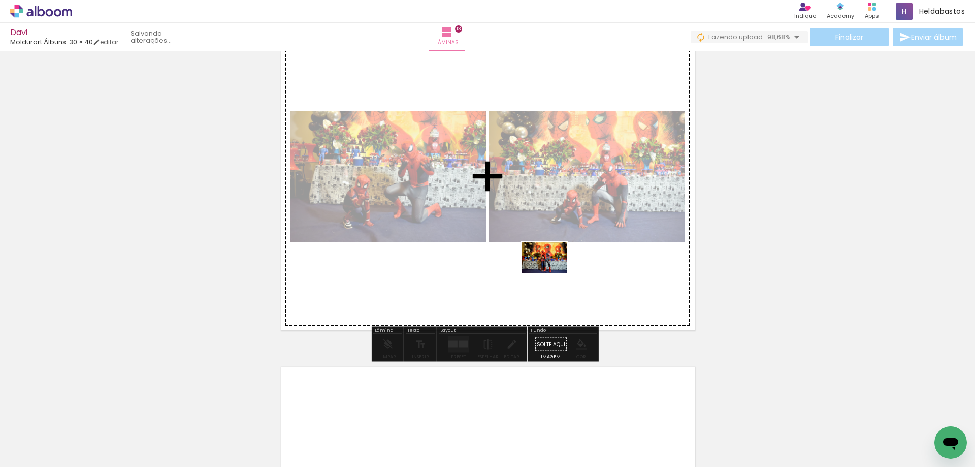
drag, startPoint x: 821, startPoint y: 434, endPoint x: 552, endPoint y: 273, distance: 314.0
click at [552, 273] on quentale-workspace at bounding box center [487, 233] width 975 height 467
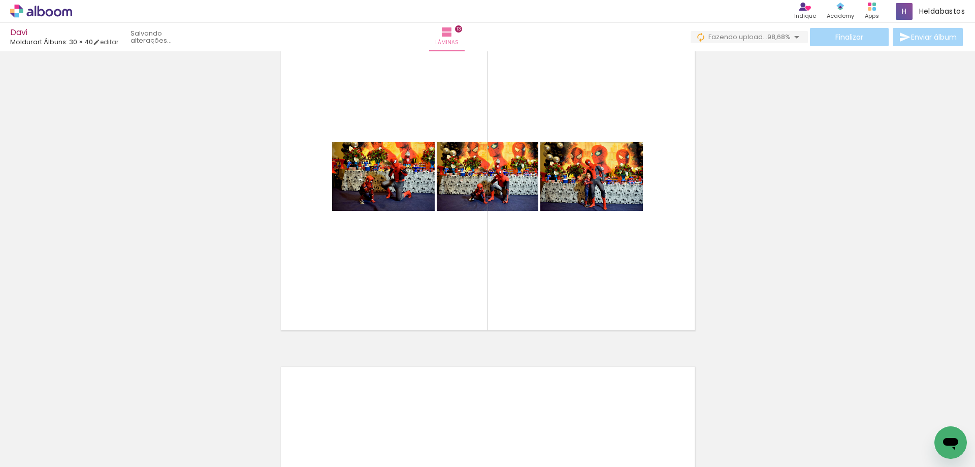
scroll to position [0, 495]
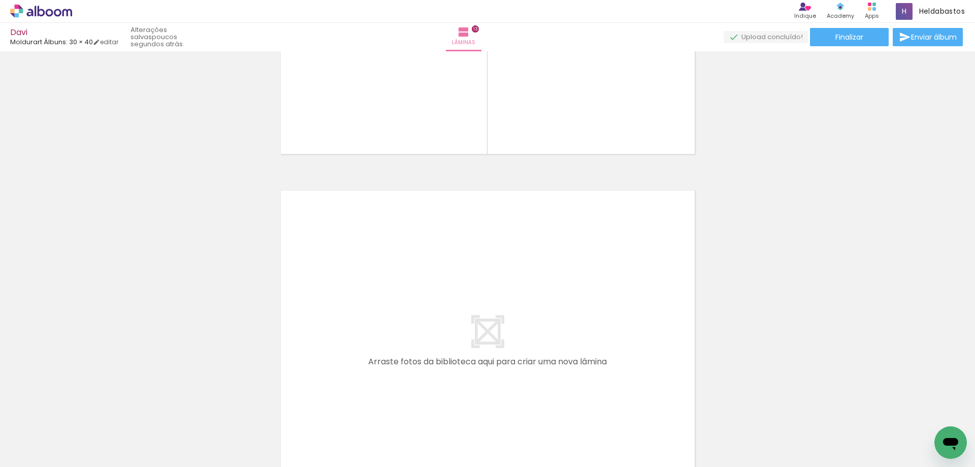
scroll to position [4502, 0]
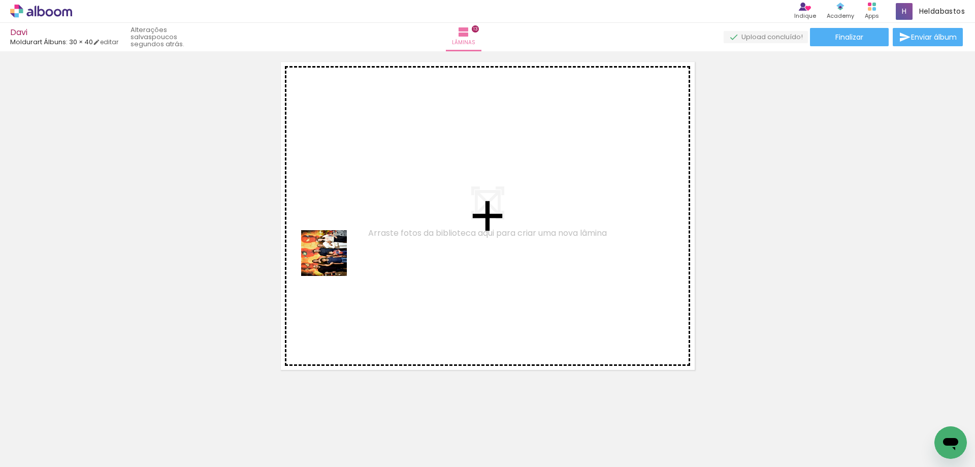
drag, startPoint x: 332, startPoint y: 261, endPoint x: 351, endPoint y: 187, distance: 76.0
click at [351, 187] on quentale-workspace at bounding box center [487, 233] width 975 height 467
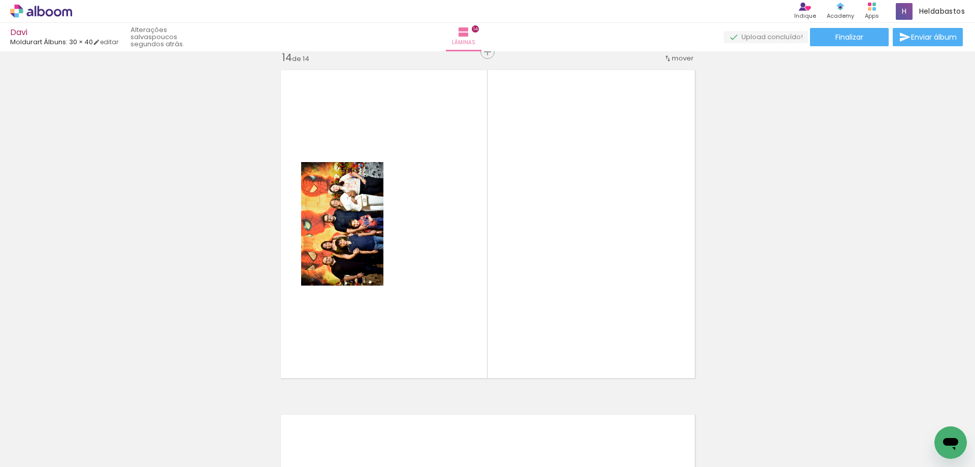
scroll to position [4491, 0]
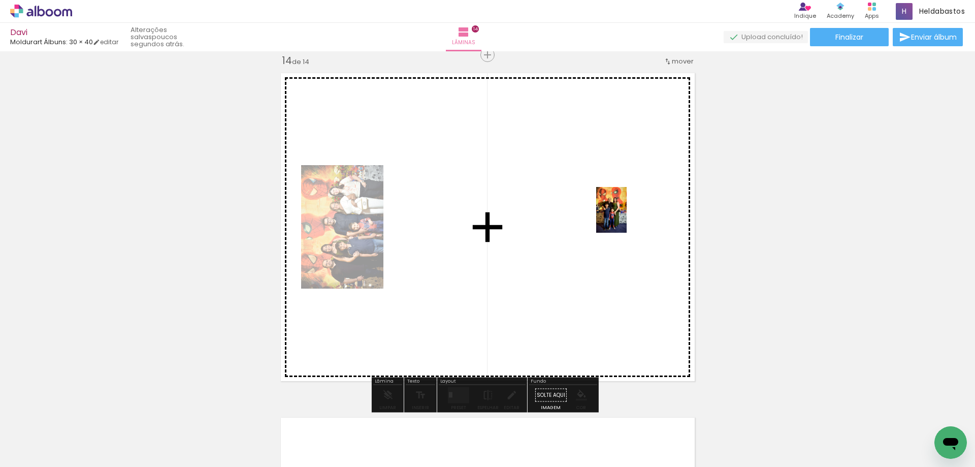
drag, startPoint x: 392, startPoint y: 383, endPoint x: 627, endPoint y: 217, distance: 287.4
click at [627, 217] on quentale-workspace at bounding box center [487, 233] width 975 height 467
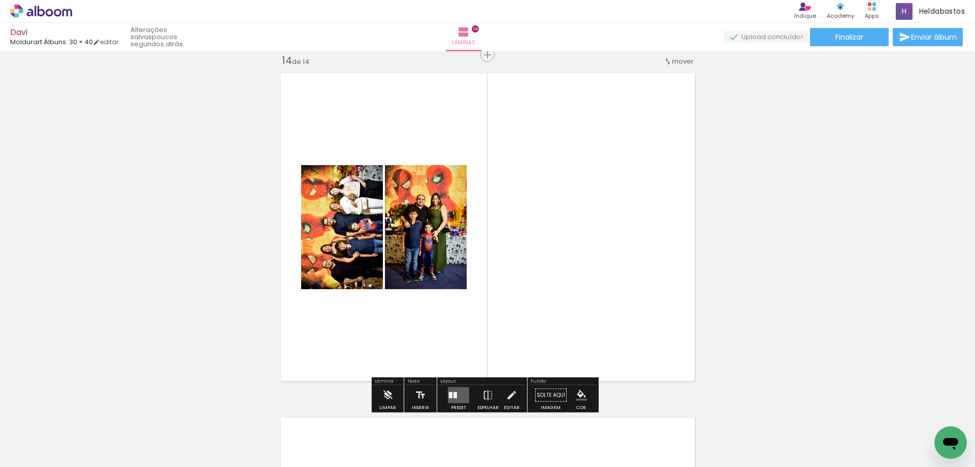
drag, startPoint x: 451, startPoint y: 395, endPoint x: 974, endPoint y: 142, distance: 580.7
click at [454, 393] on div at bounding box center [456, 395] width 4 height 6
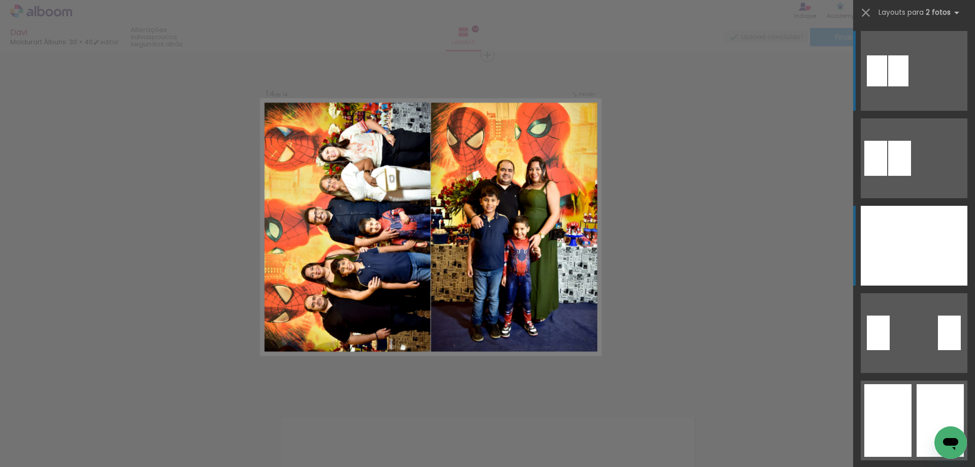
click at [897, 226] on div at bounding box center [887, 246] width 53 height 80
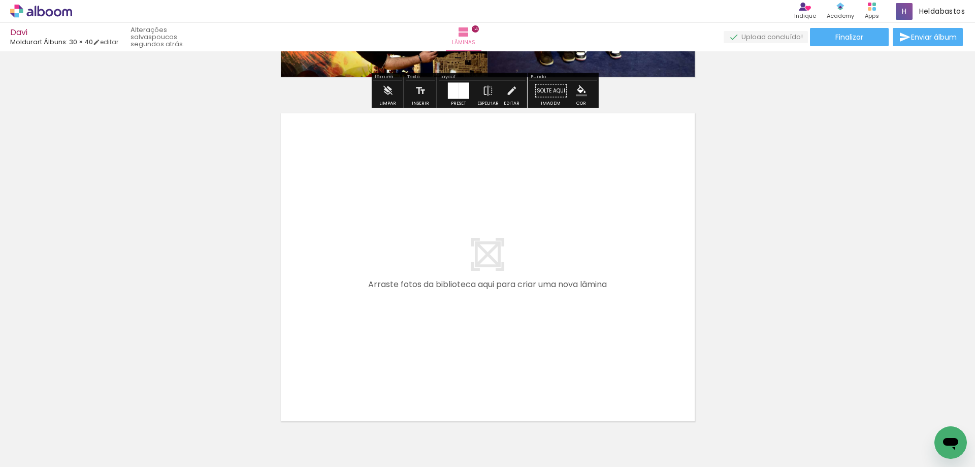
scroll to position [4795, 0]
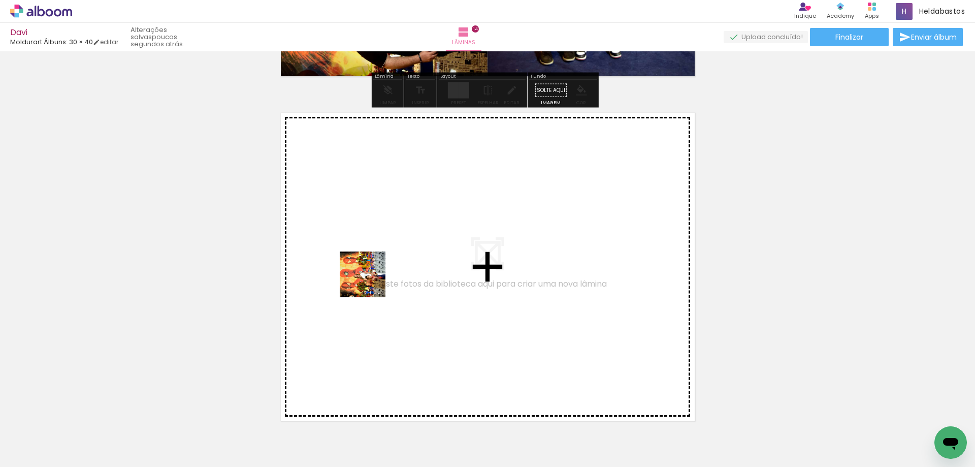
drag, startPoint x: 378, startPoint y: 399, endPoint x: 370, endPoint y: 282, distance: 117.6
click at [370, 282] on quentale-workspace at bounding box center [487, 233] width 975 height 467
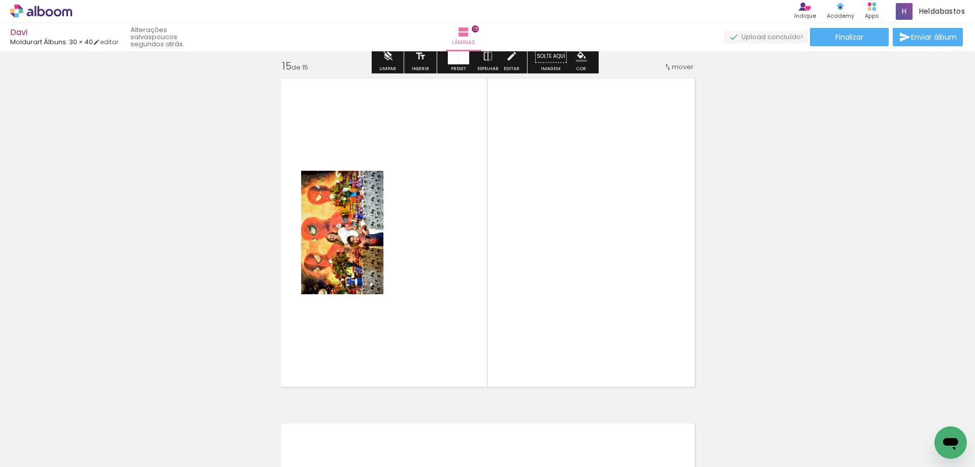
scroll to position [4835, 0]
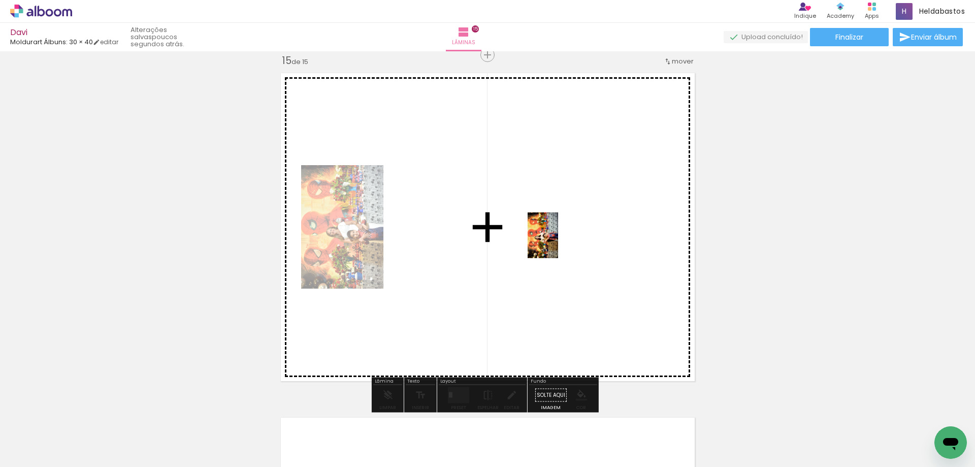
drag, startPoint x: 439, startPoint y: 433, endPoint x: 558, endPoint y: 243, distance: 224.1
click at [558, 243] on quentale-workspace at bounding box center [487, 233] width 975 height 467
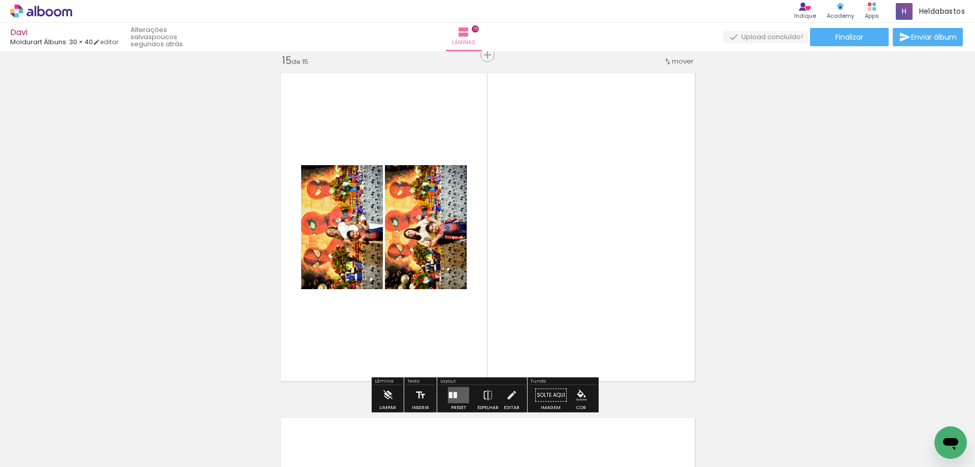
click at [448, 399] on quentale-layouter at bounding box center [458, 395] width 21 height 16
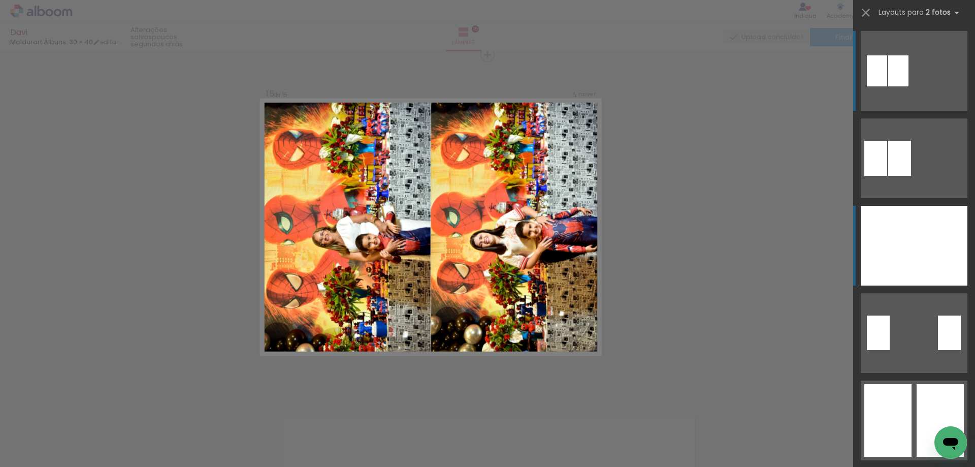
click at [899, 240] on div at bounding box center [887, 246] width 53 height 80
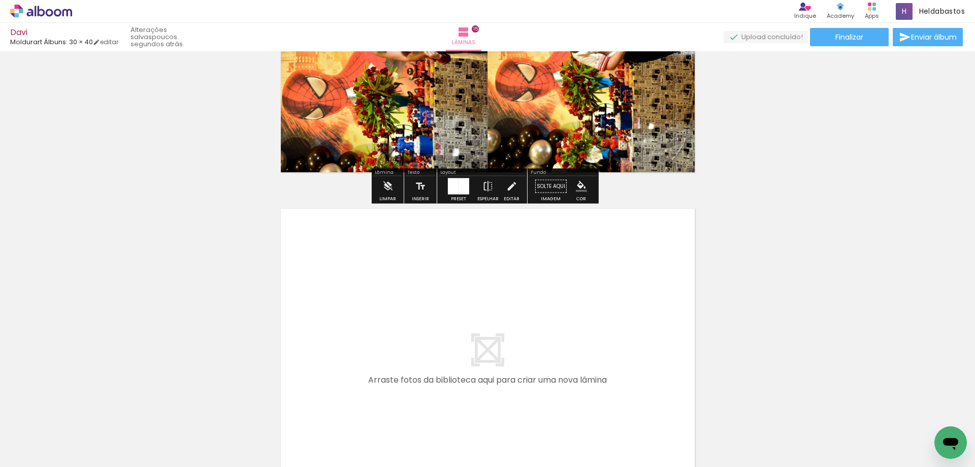
scroll to position [5089, 0]
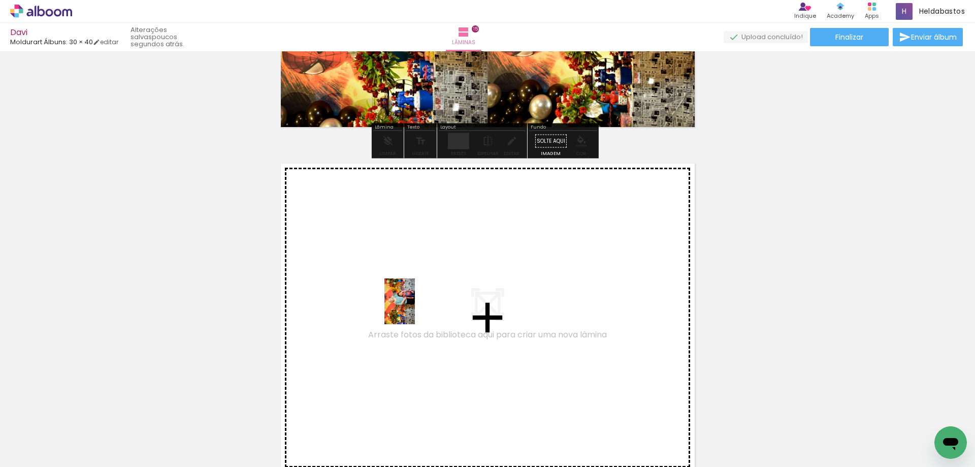
drag, startPoint x: 492, startPoint y: 438, endPoint x: 415, endPoint y: 309, distance: 150.5
click at [415, 309] on quentale-workspace at bounding box center [487, 233] width 975 height 467
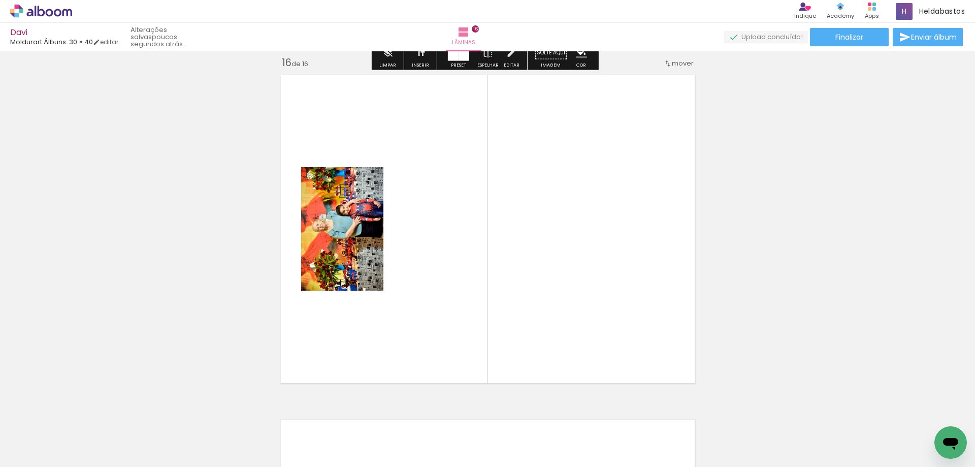
scroll to position [5180, 0]
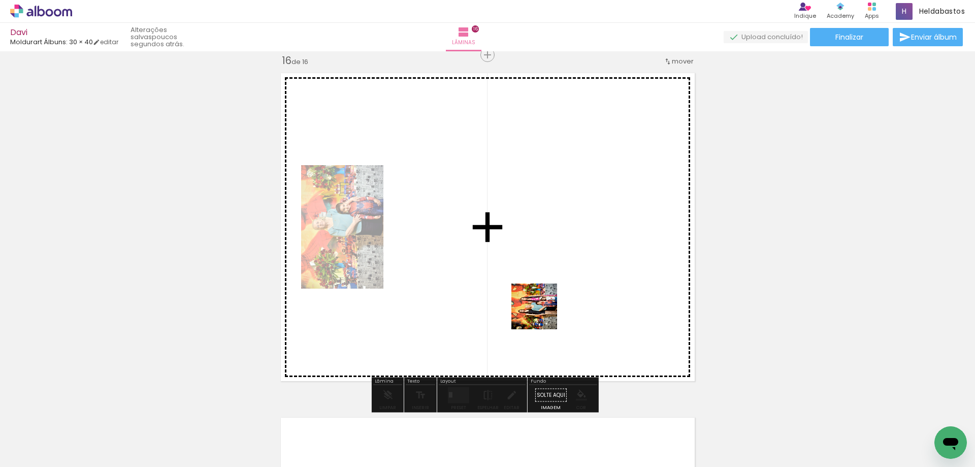
drag, startPoint x: 545, startPoint y: 404, endPoint x: 514, endPoint y: 342, distance: 69.1
click at [534, 293] on quentale-workspace at bounding box center [487, 233] width 975 height 467
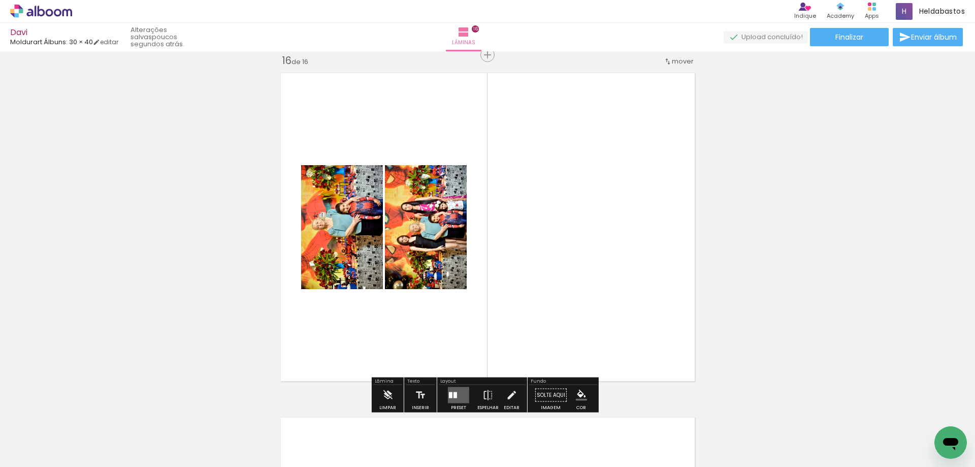
drag, startPoint x: 454, startPoint y: 396, endPoint x: 471, endPoint y: 396, distance: 17.8
click at [454, 396] on div at bounding box center [456, 395] width 4 height 6
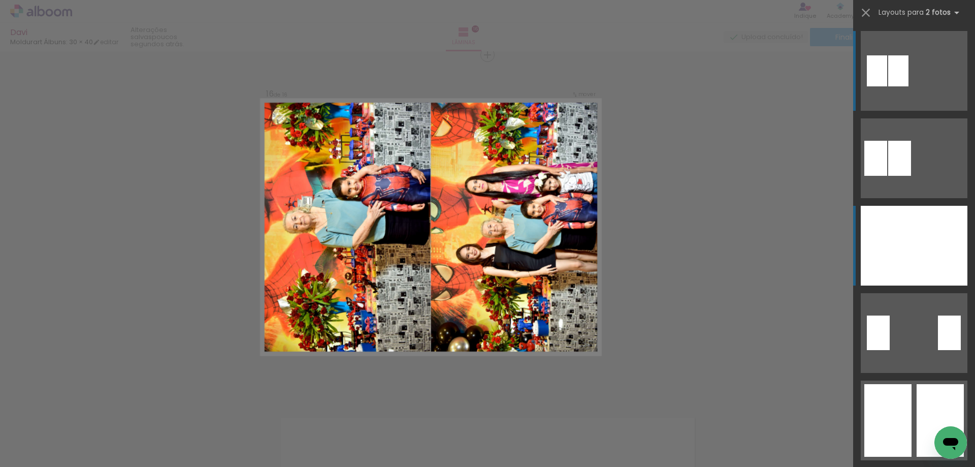
click at [916, 213] on div at bounding box center [940, 246] width 53 height 80
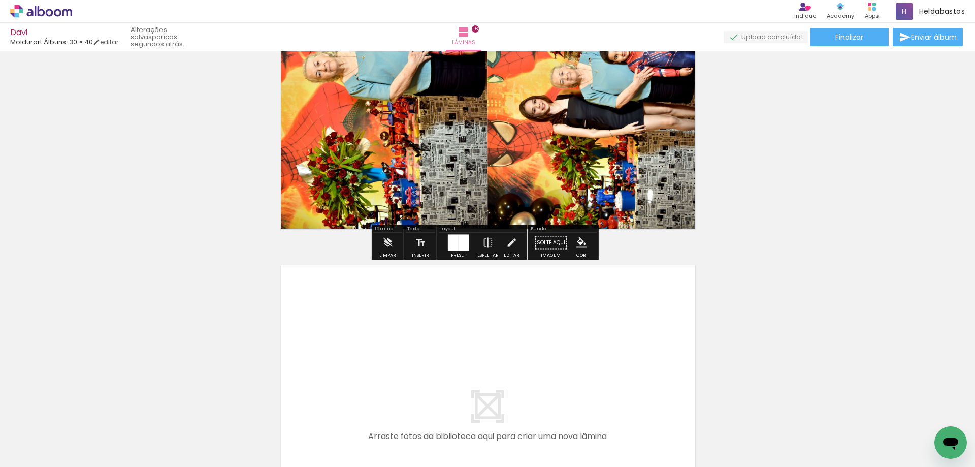
scroll to position [5434, 0]
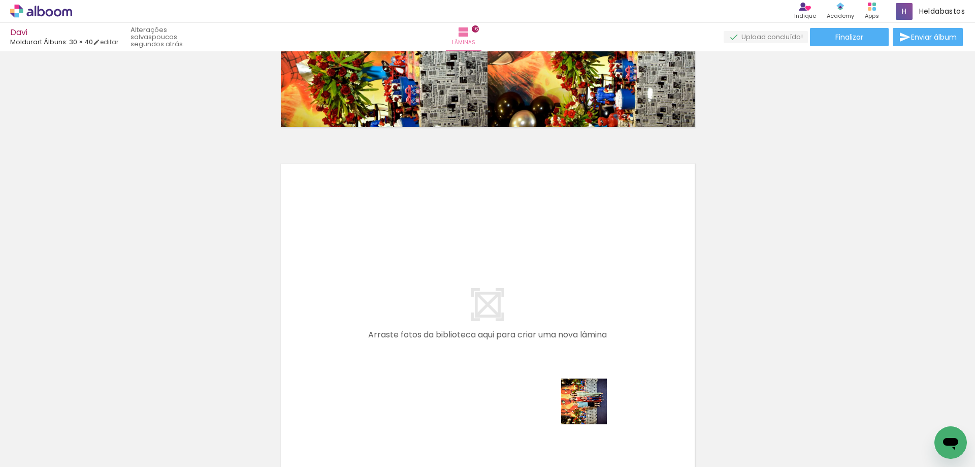
drag, startPoint x: 606, startPoint y: 436, endPoint x: 371, endPoint y: 297, distance: 272.9
click at [371, 297] on quentale-workspace at bounding box center [487, 233] width 975 height 467
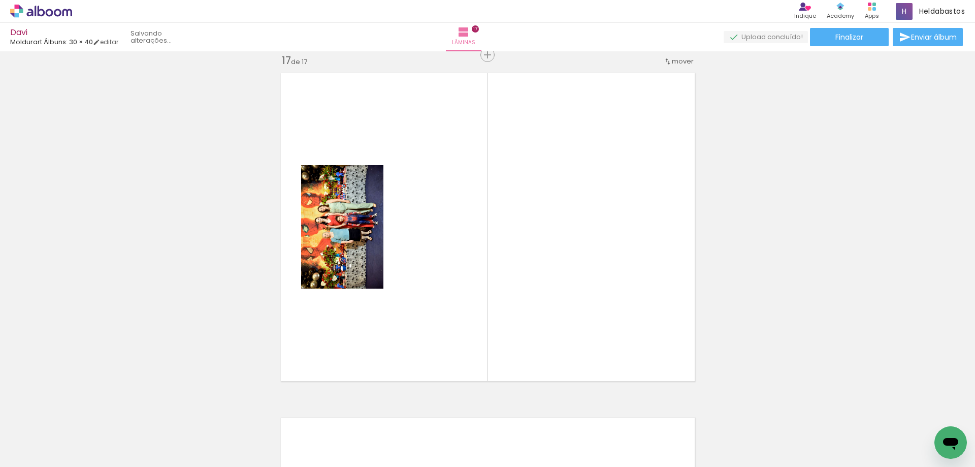
scroll to position [0, 203]
click at [276, 411] on iron-icon at bounding box center [274, 412] width 11 height 11
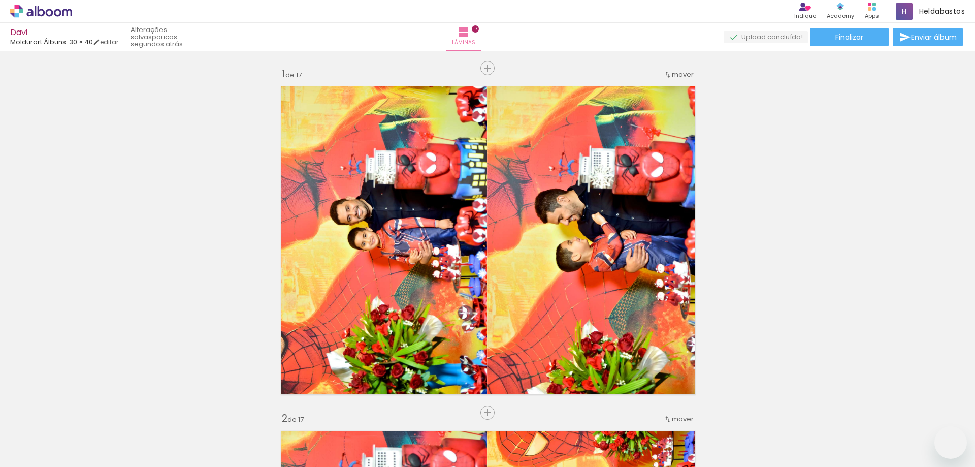
click at [27, 458] on span "Adicionar Fotos" at bounding box center [36, 453] width 30 height 11
click at [0, 0] on input "file" at bounding box center [0, 0] width 0 height 0
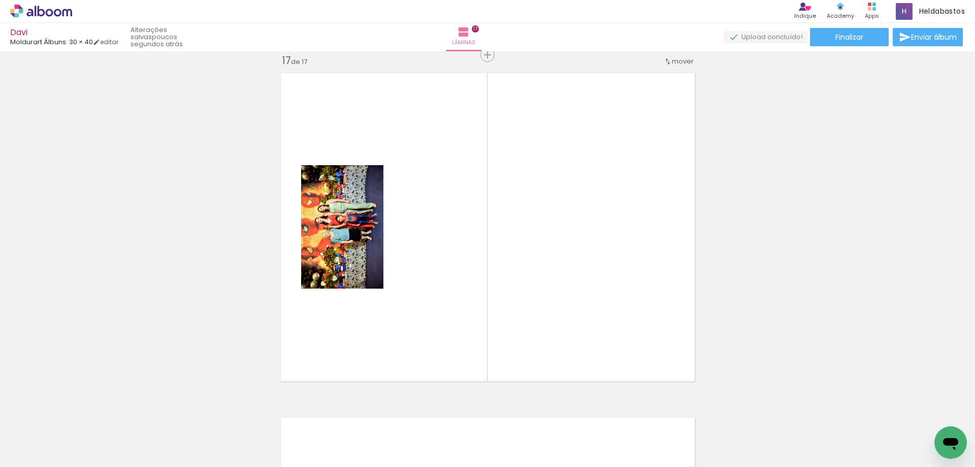
scroll to position [0, 203]
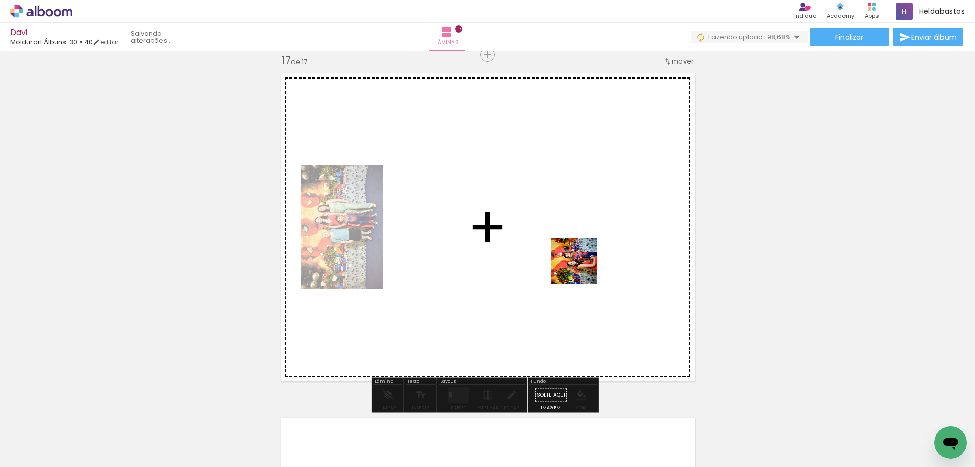
drag, startPoint x: 317, startPoint y: 427, endPoint x: 580, endPoint y: 269, distance: 306.1
click at [581, 268] on quentale-workspace at bounding box center [487, 233] width 975 height 467
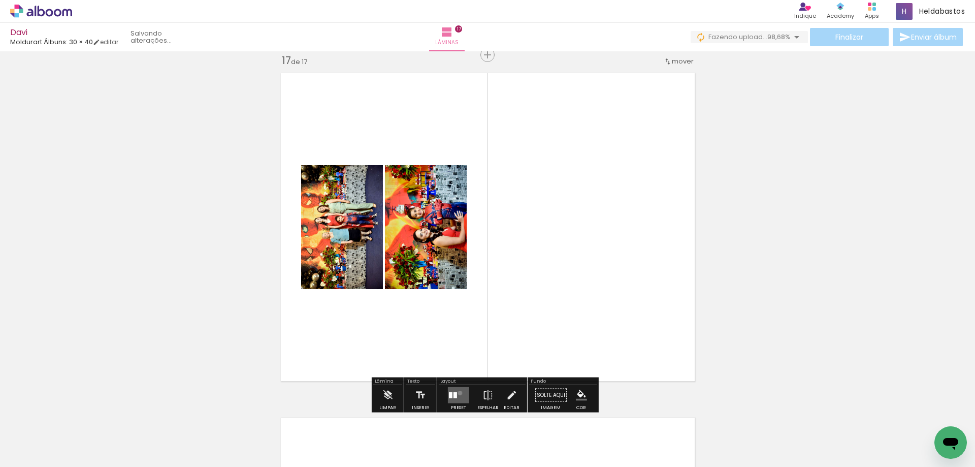
drag, startPoint x: 458, startPoint y: 393, endPoint x: 863, endPoint y: 225, distance: 438.4
click at [457, 392] on quentale-layouter at bounding box center [458, 395] width 21 height 16
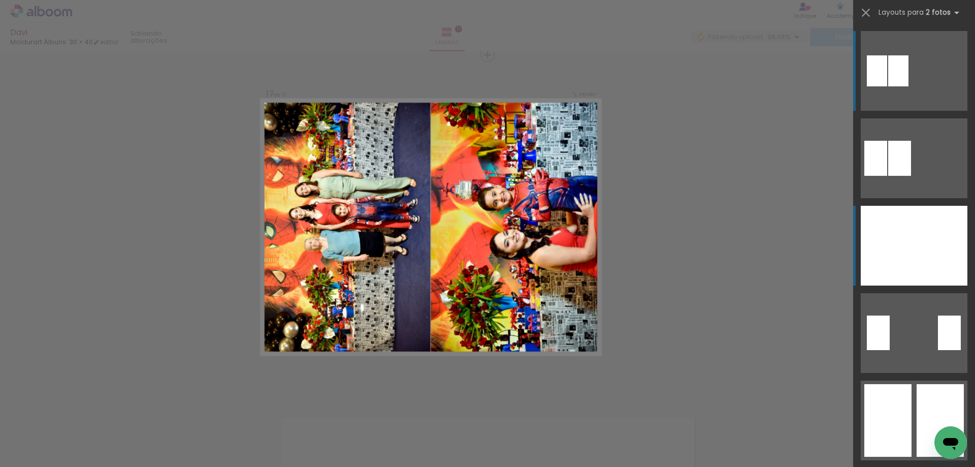
click at [917, 246] on div at bounding box center [940, 246] width 53 height 80
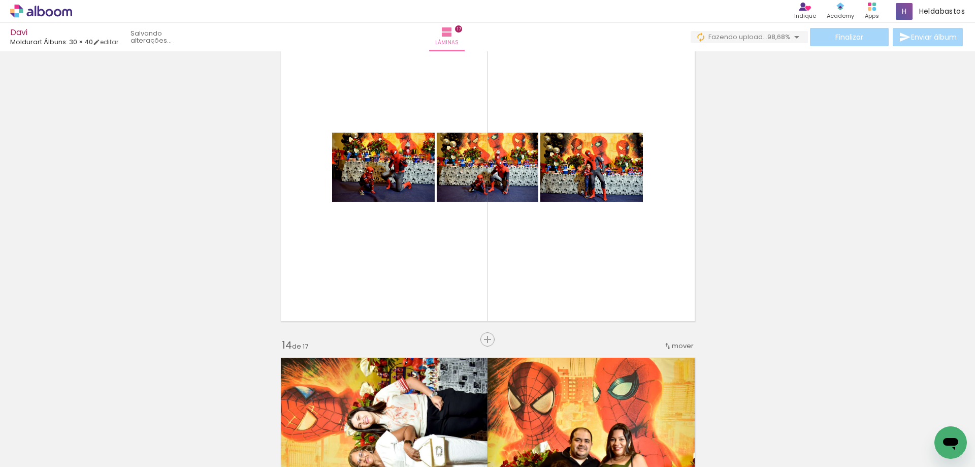
scroll to position [4152, 0]
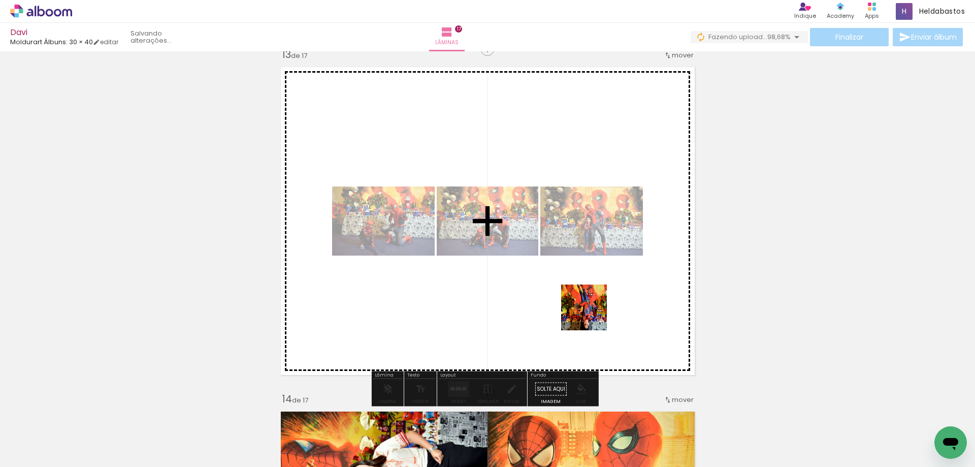
drag, startPoint x: 655, startPoint y: 406, endPoint x: 625, endPoint y: 414, distance: 31.4
click at [589, 312] on quentale-workspace at bounding box center [487, 233] width 975 height 467
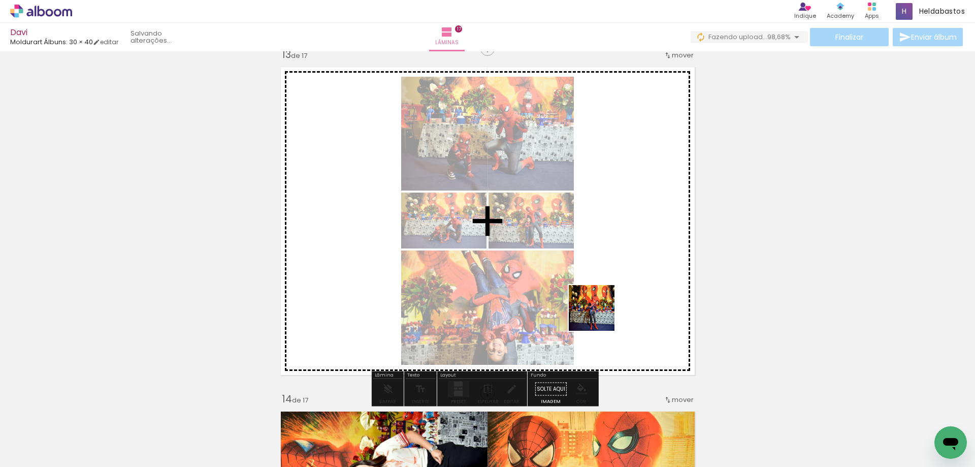
drag, startPoint x: 613, startPoint y: 373, endPoint x: 597, endPoint y: 305, distance: 70.3
click at [597, 305] on quentale-workspace at bounding box center [487, 233] width 975 height 467
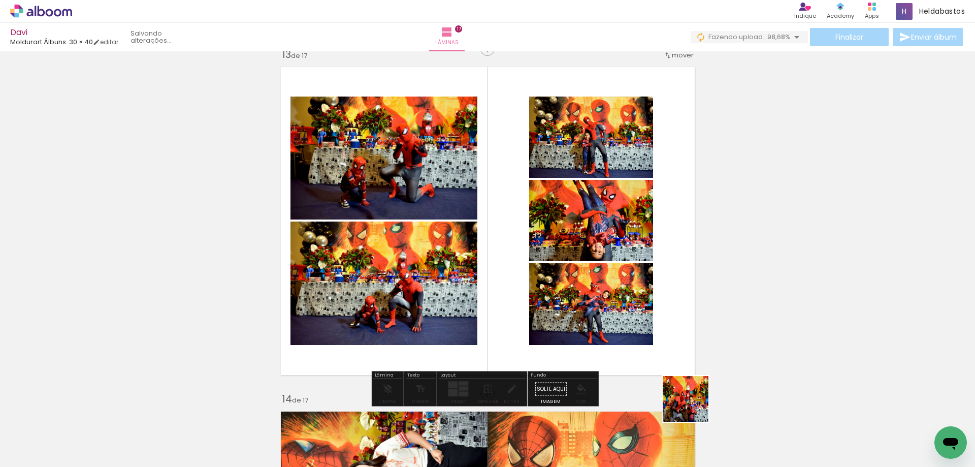
drag, startPoint x: 693, startPoint y: 406, endPoint x: 568, endPoint y: 327, distance: 148.7
click at [568, 327] on quentale-workspace at bounding box center [487, 233] width 975 height 467
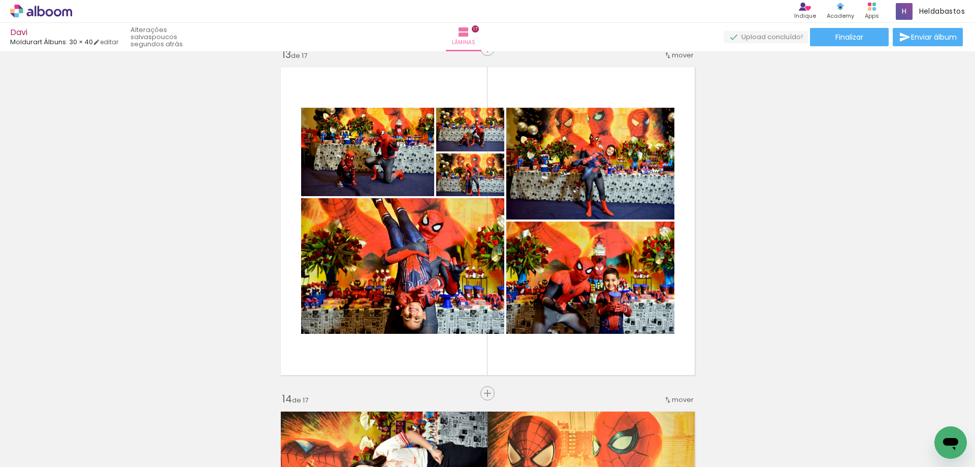
scroll to position [0, 1598]
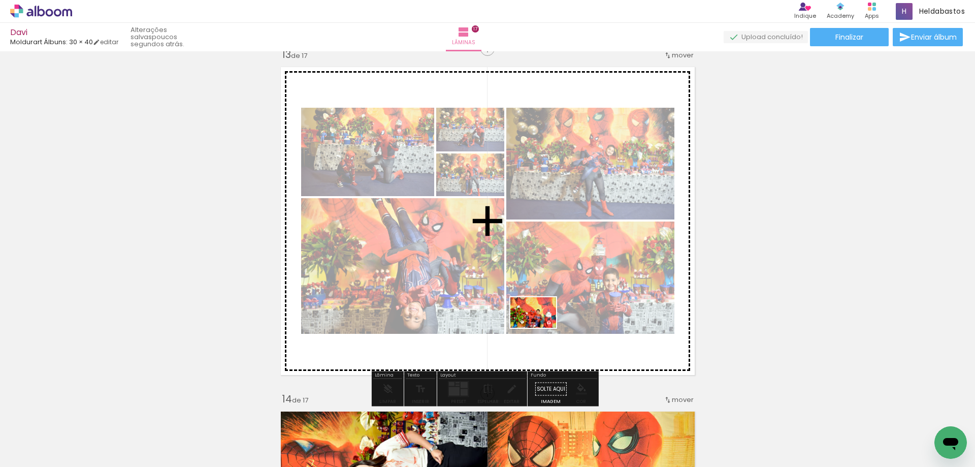
drag, startPoint x: 565, startPoint y: 436, endPoint x: 541, endPoint y: 328, distance: 111.4
click at [541, 328] on quentale-workspace at bounding box center [487, 233] width 975 height 467
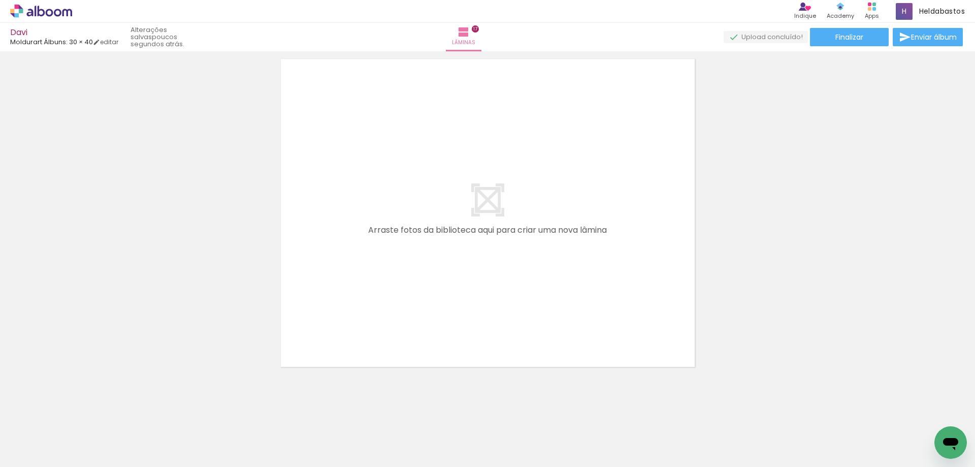
scroll to position [5887, 0]
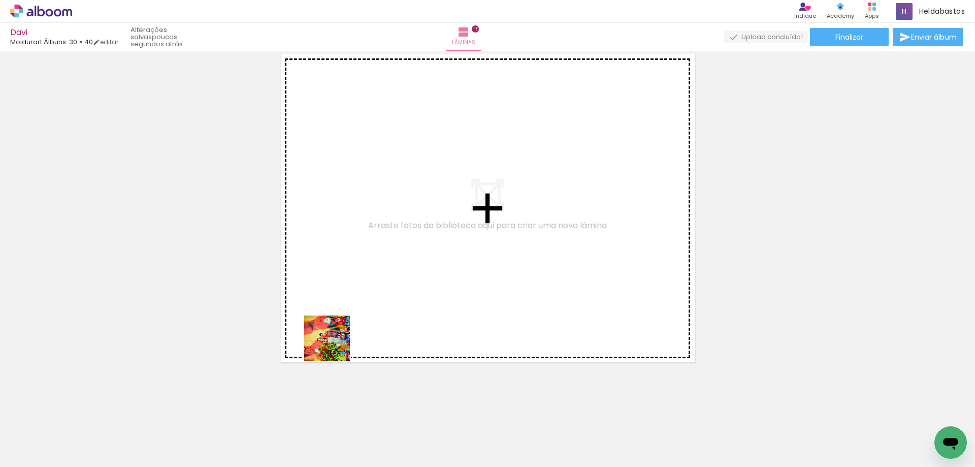
drag, startPoint x: 335, startPoint y: 408, endPoint x: 346, endPoint y: 440, distance: 33.4
click at [335, 209] on quentale-workspace at bounding box center [487, 233] width 975 height 467
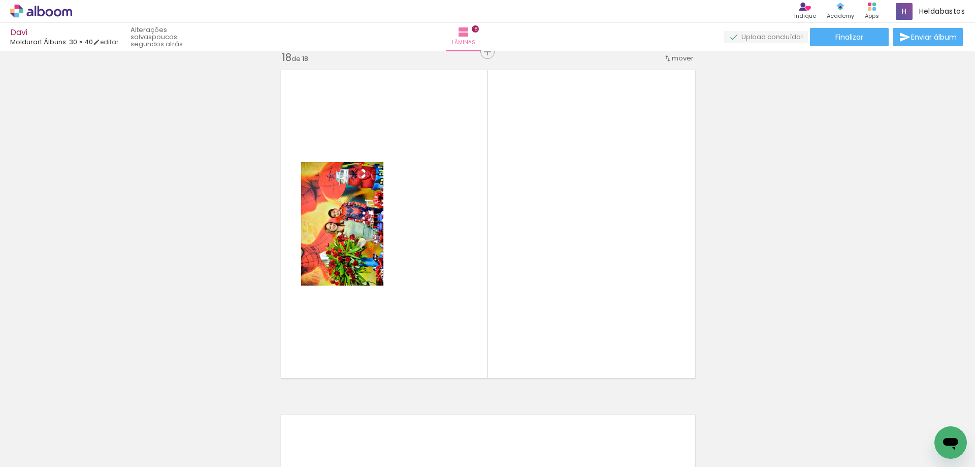
scroll to position [5868, 0]
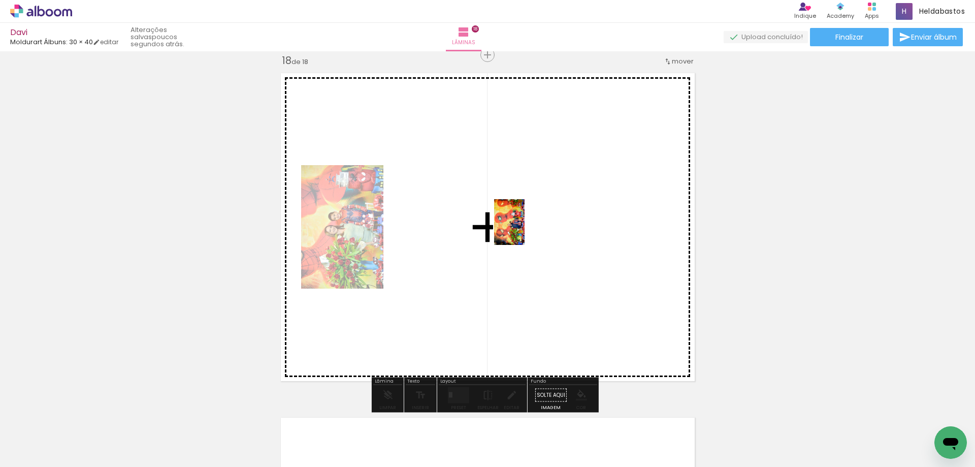
drag, startPoint x: 457, startPoint y: 323, endPoint x: 525, endPoint y: 230, distance: 115.2
click at [525, 230] on quentale-workspace at bounding box center [487, 233] width 975 height 467
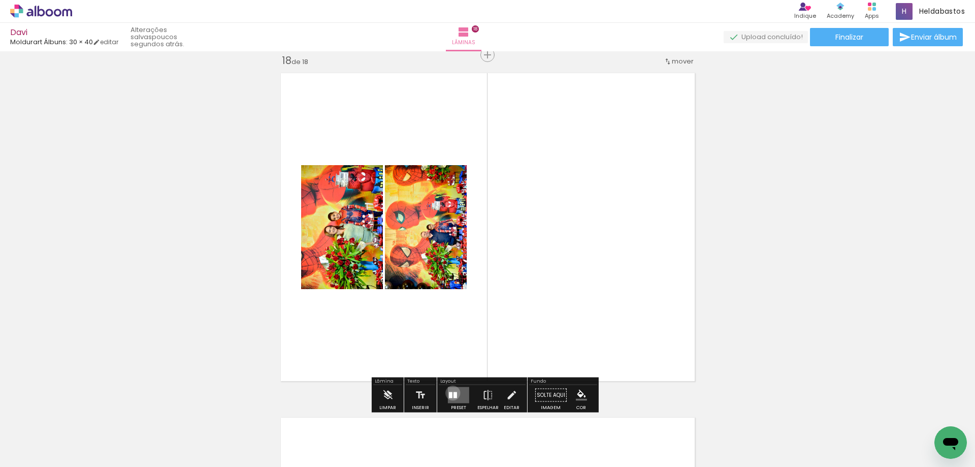
drag, startPoint x: 451, startPoint y: 393, endPoint x: 960, endPoint y: 235, distance: 532.8
click at [451, 392] on quentale-layouter at bounding box center [458, 395] width 21 height 16
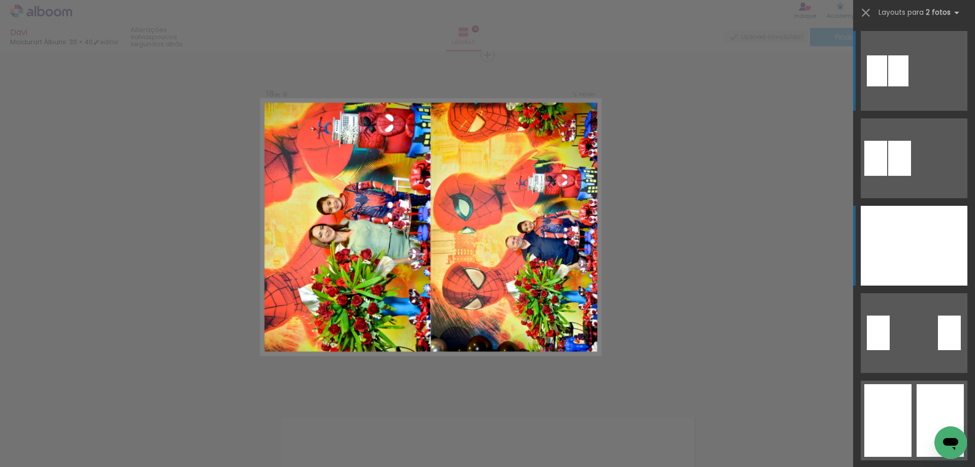
click at [924, 248] on div at bounding box center [940, 246] width 53 height 80
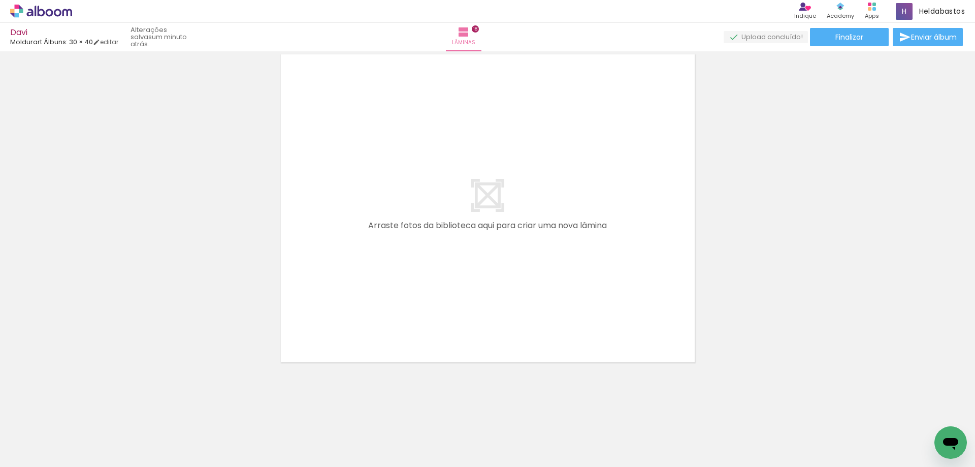
scroll to position [0, 1018]
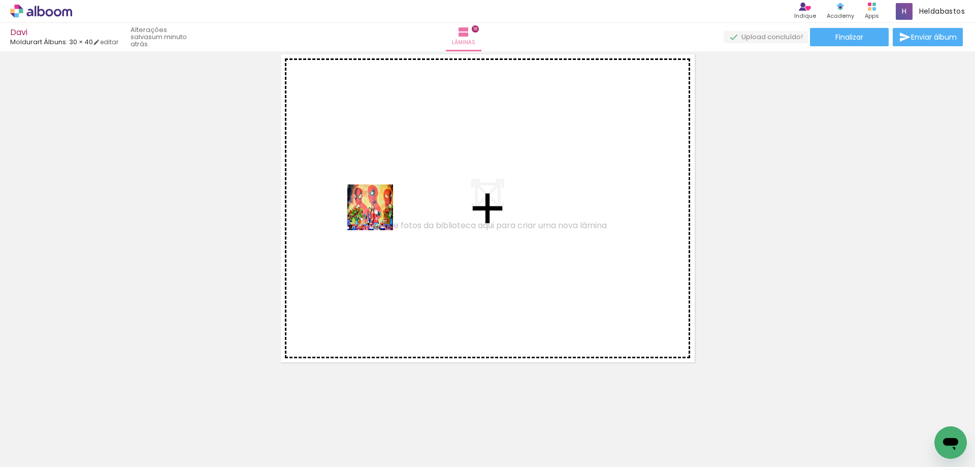
drag, startPoint x: 349, startPoint y: 435, endPoint x: 378, endPoint y: 206, distance: 231.4
click at [378, 206] on quentale-workspace at bounding box center [487, 233] width 975 height 467
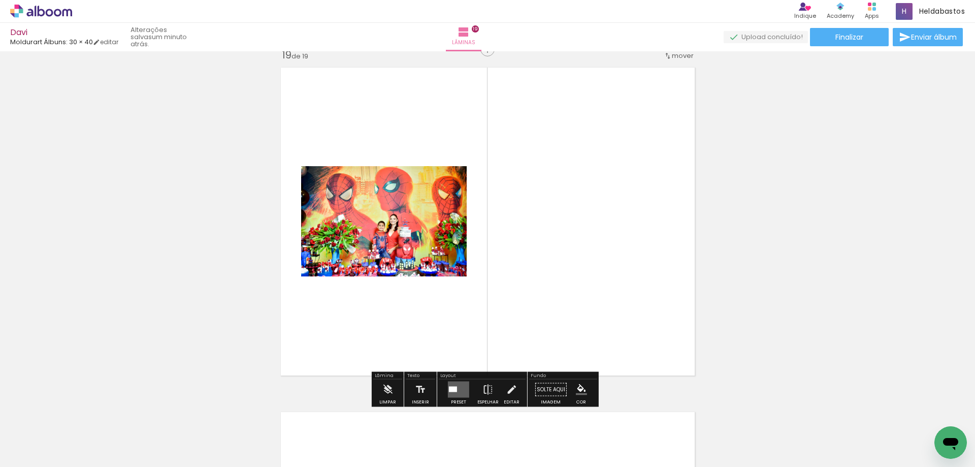
scroll to position [6213, 0]
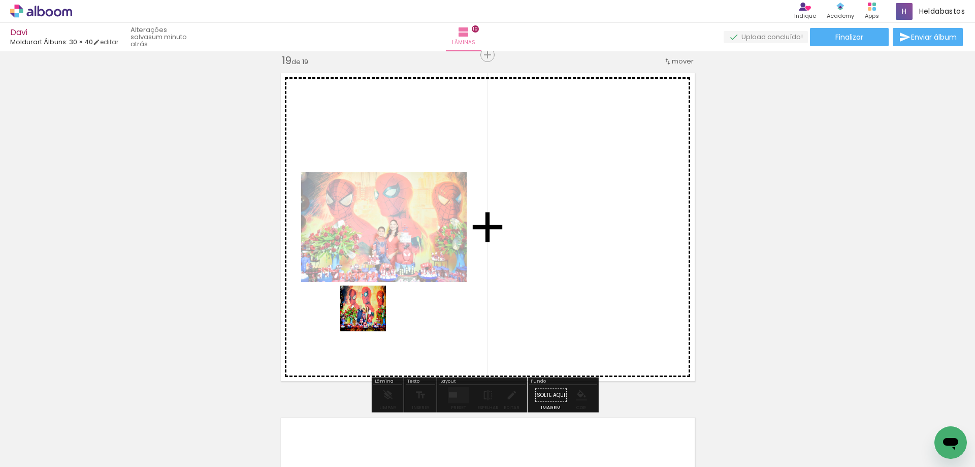
drag, startPoint x: 431, startPoint y: 407, endPoint x: 370, endPoint y: 314, distance: 110.7
click at [370, 314] on quentale-workspace at bounding box center [487, 233] width 975 height 467
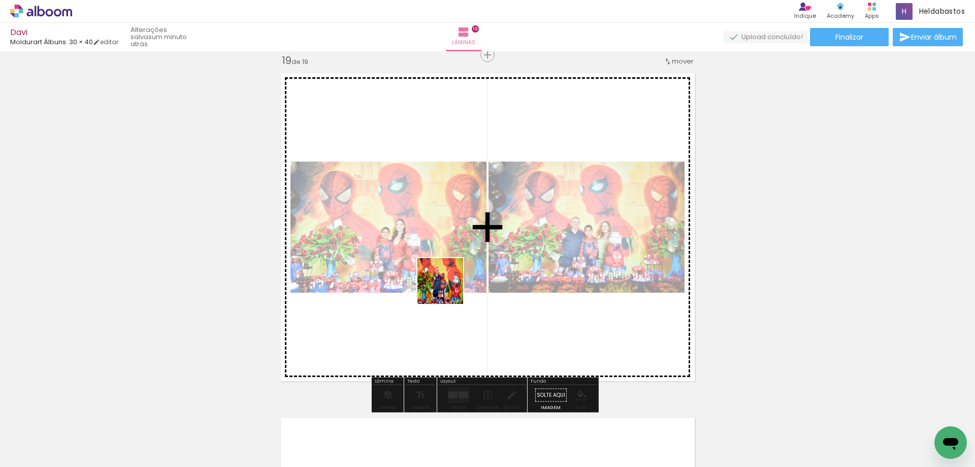
drag, startPoint x: 514, startPoint y: 423, endPoint x: 448, endPoint y: 289, distance: 149.7
click at [448, 289] on quentale-workspace at bounding box center [487, 233] width 975 height 467
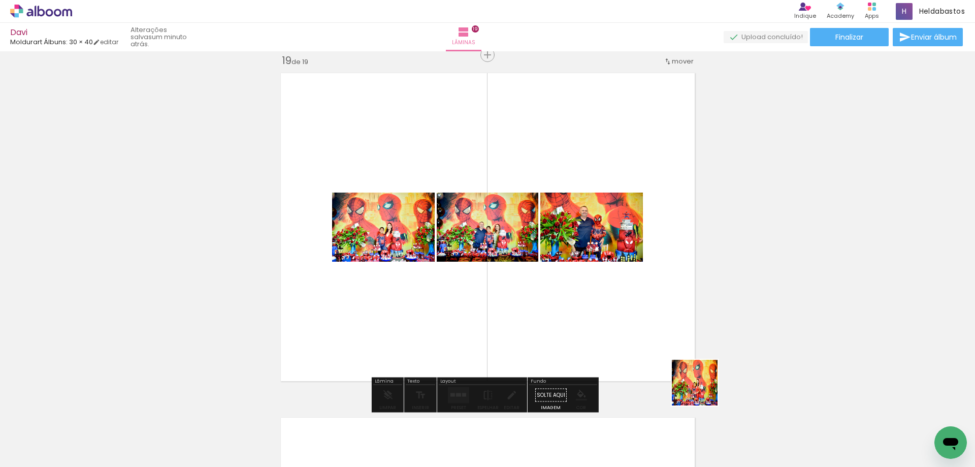
drag, startPoint x: 703, startPoint y: 390, endPoint x: 526, endPoint y: 297, distance: 199.3
click at [526, 297] on quentale-workspace at bounding box center [487, 233] width 975 height 467
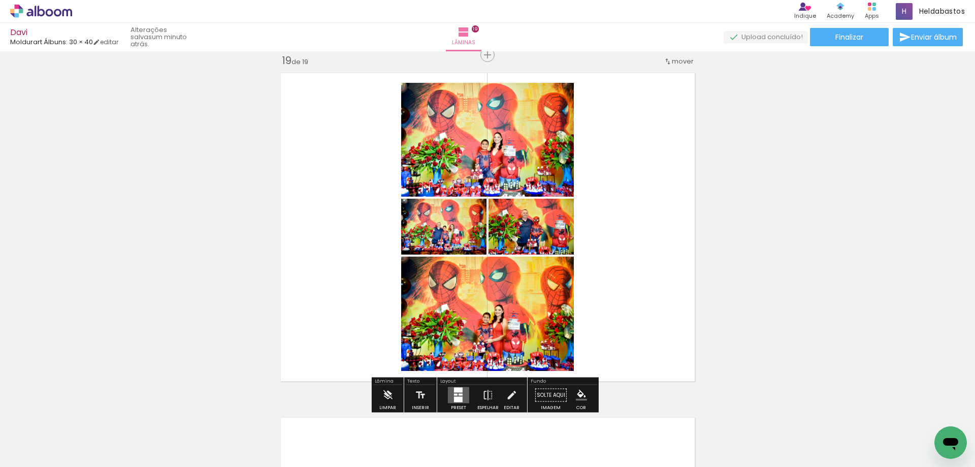
click at [374, 412] on iron-icon at bounding box center [370, 412] width 11 height 11
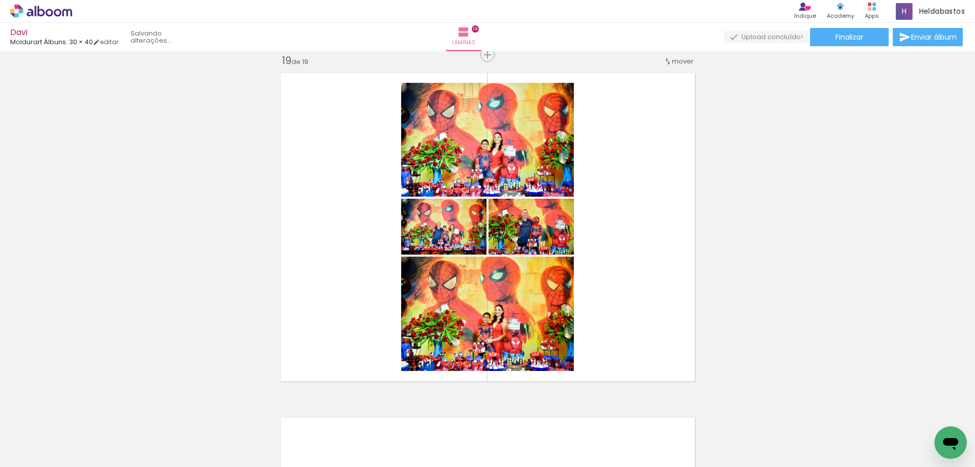
scroll to position [0, 1018]
click at [31, 454] on span "Adicionar Fotos" at bounding box center [36, 453] width 30 height 11
click at [0, 0] on input "file" at bounding box center [0, 0] width 0 height 0
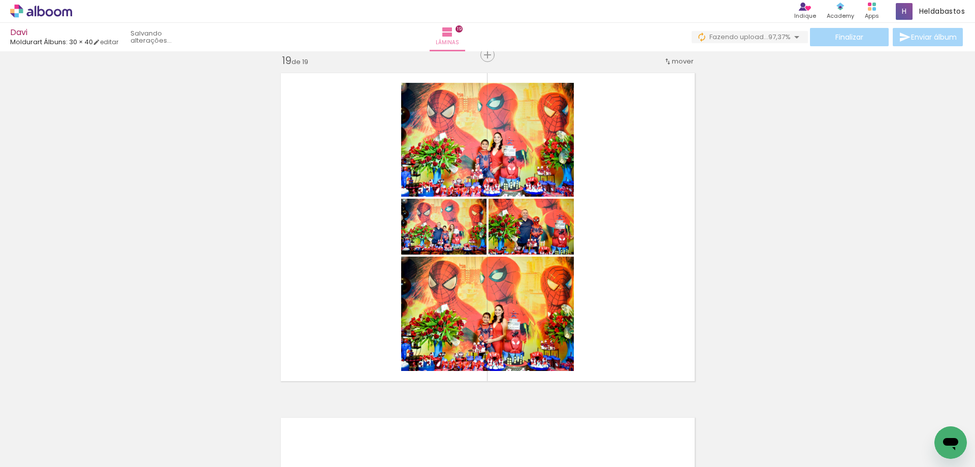
click at [601, 412] on iron-icon at bounding box center [597, 412] width 11 height 11
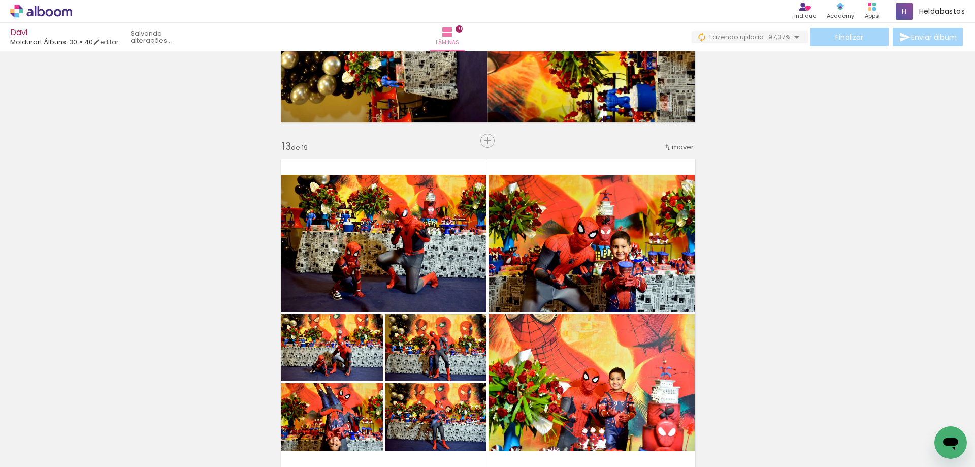
scroll to position [3457, 0]
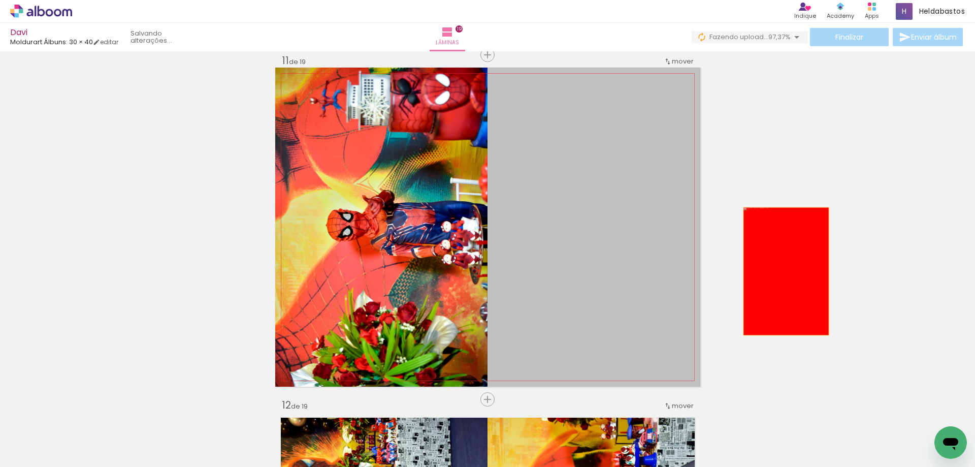
drag, startPoint x: 573, startPoint y: 274, endPoint x: 780, endPoint y: 272, distance: 207.8
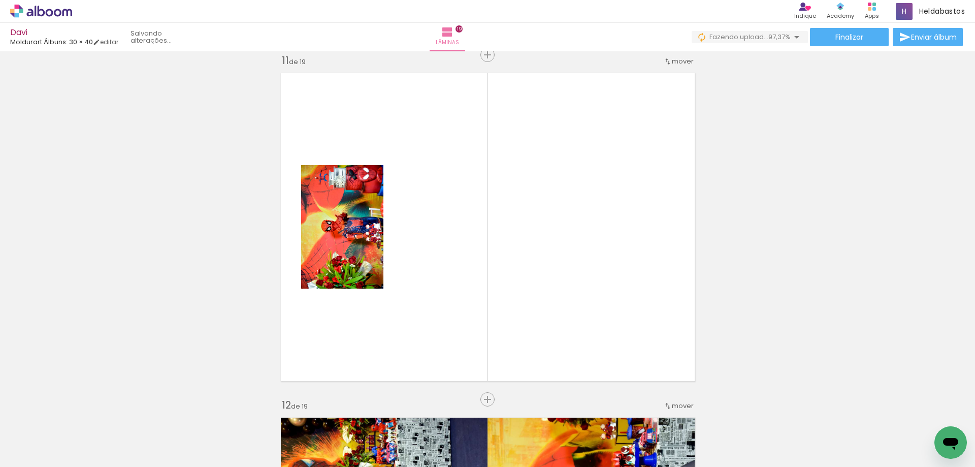
click at [600, 412] on iron-icon at bounding box center [597, 412] width 11 height 11
click at [35, 459] on span "Adicionar Fotos" at bounding box center [36, 453] width 30 height 11
click at [0, 0] on input "file" at bounding box center [0, 0] width 0 height 0
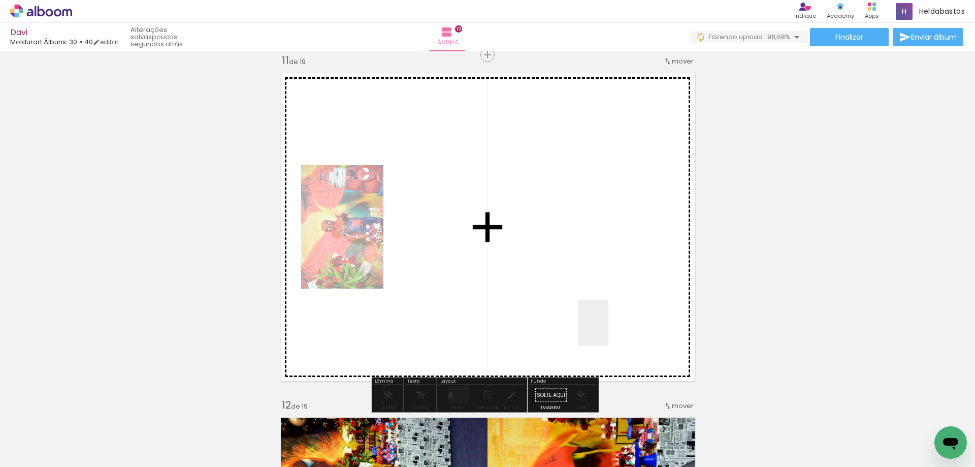
drag, startPoint x: 609, startPoint y: 330, endPoint x: 605, endPoint y: 235, distance: 95.6
click at [605, 235] on quentale-workspace at bounding box center [487, 233] width 975 height 467
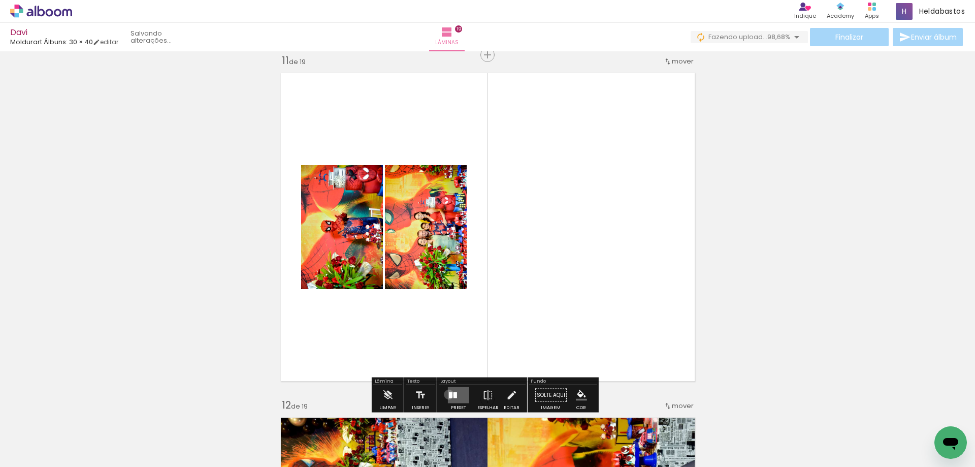
click at [449, 394] on div at bounding box center [451, 395] width 4 height 6
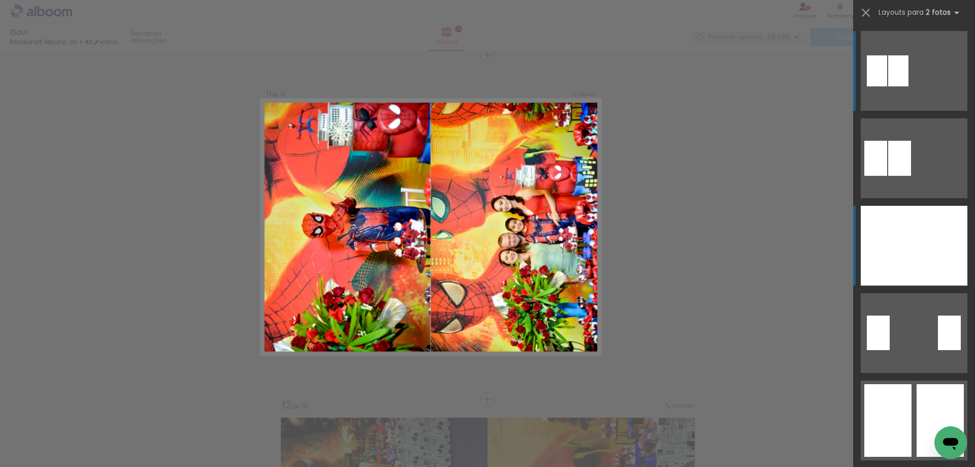
click at [897, 240] on div at bounding box center [887, 246] width 53 height 80
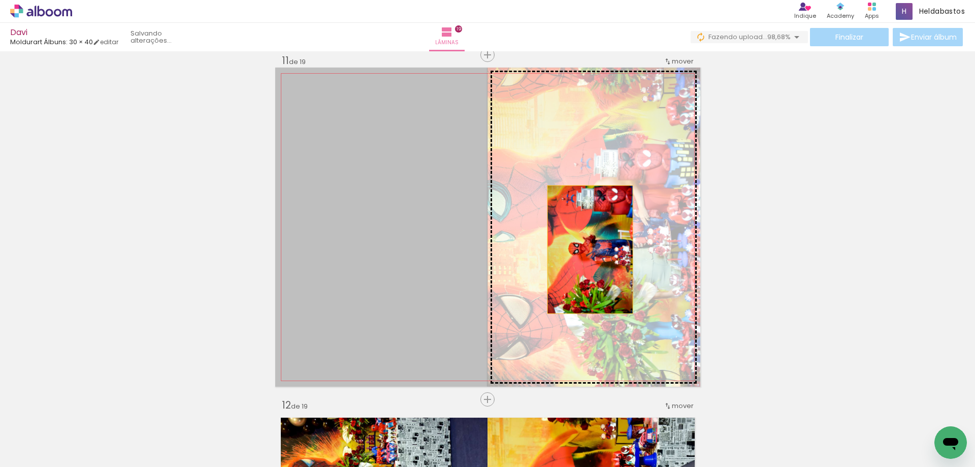
drag, startPoint x: 344, startPoint y: 250, endPoint x: 582, endPoint y: 251, distance: 237.7
click at [0, 0] on slot at bounding box center [0, 0] width 0 height 0
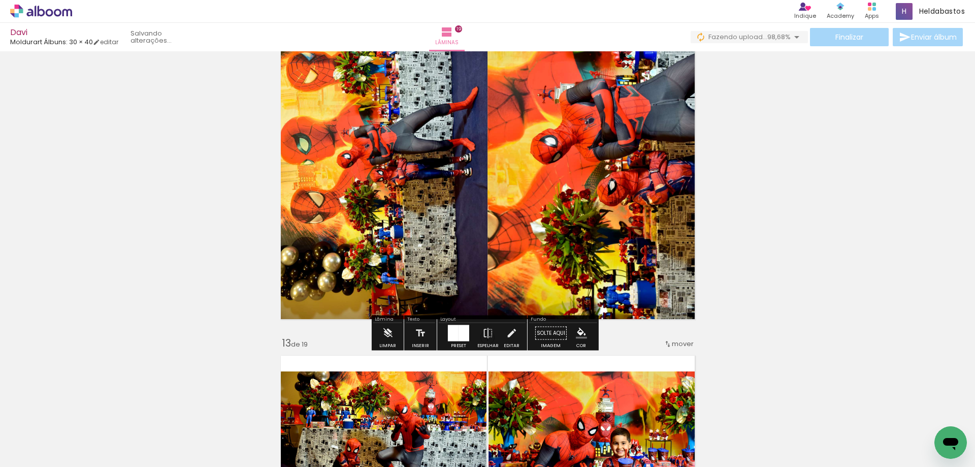
scroll to position [3945, 0]
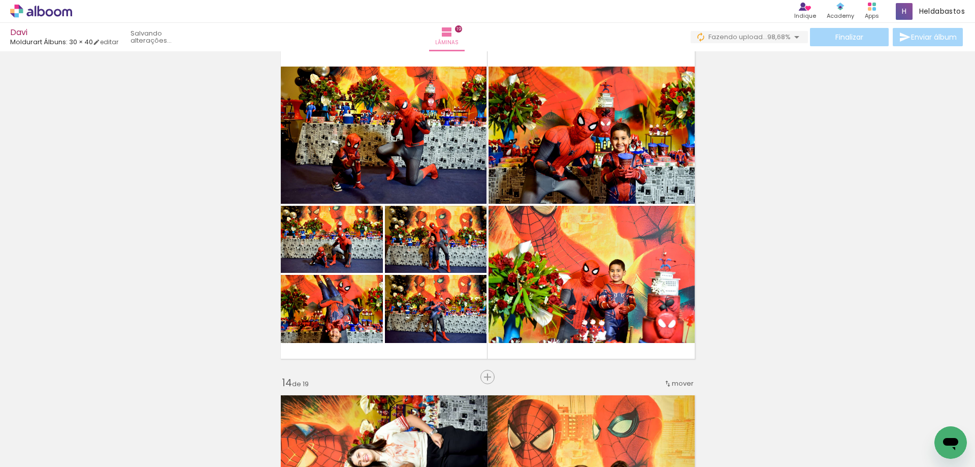
scroll to position [0, 1018]
click at [374, 411] on iron-icon at bounding box center [370, 412] width 11 height 11
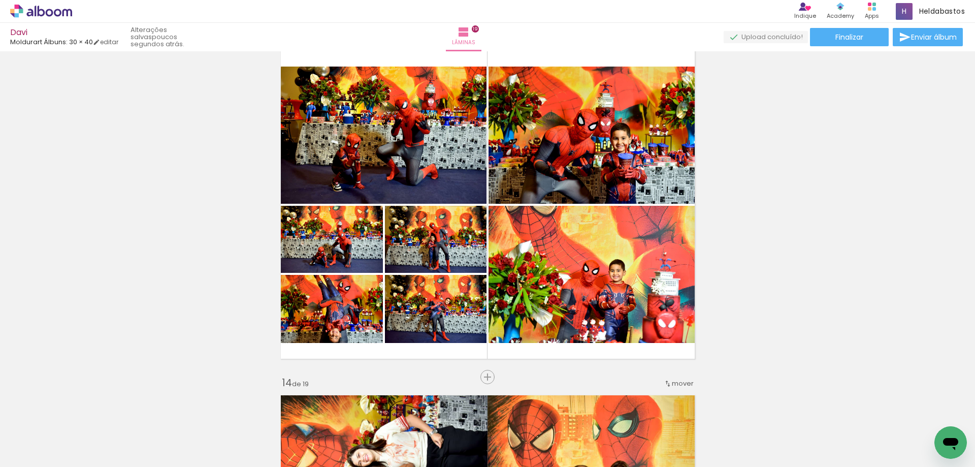
scroll to position [0, 3339]
click at [898, 414] on iron-icon at bounding box center [893, 412] width 11 height 11
click at [913, 411] on iron-icon at bounding box center [911, 412] width 11 height 11
click at [18, 451] on iron-icon at bounding box center [15, 453] width 12 height 12
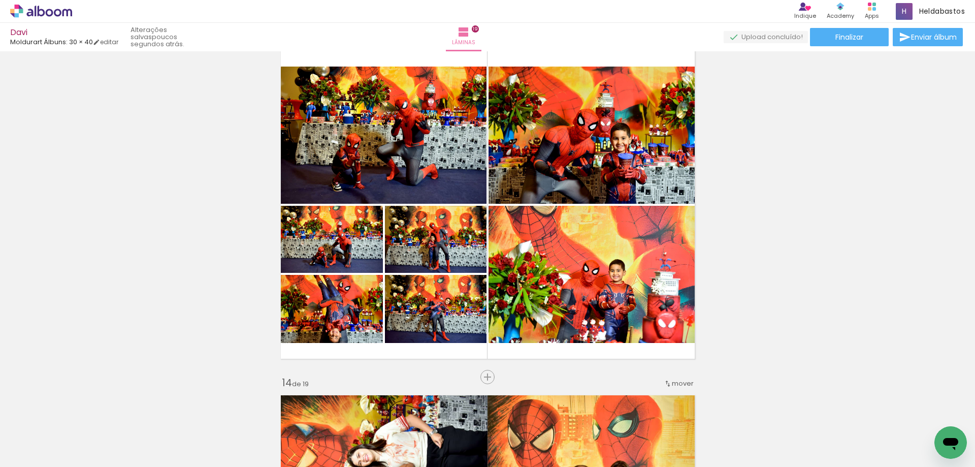
click at [0, 0] on input "file" at bounding box center [0, 0] width 0 height 0
click at [48, 451] on span "Adicionar Fotos" at bounding box center [36, 453] width 30 height 11
click at [0, 0] on input "file" at bounding box center [0, 0] width 0 height 0
